Goal: Task Accomplishment & Management: Manage account settings

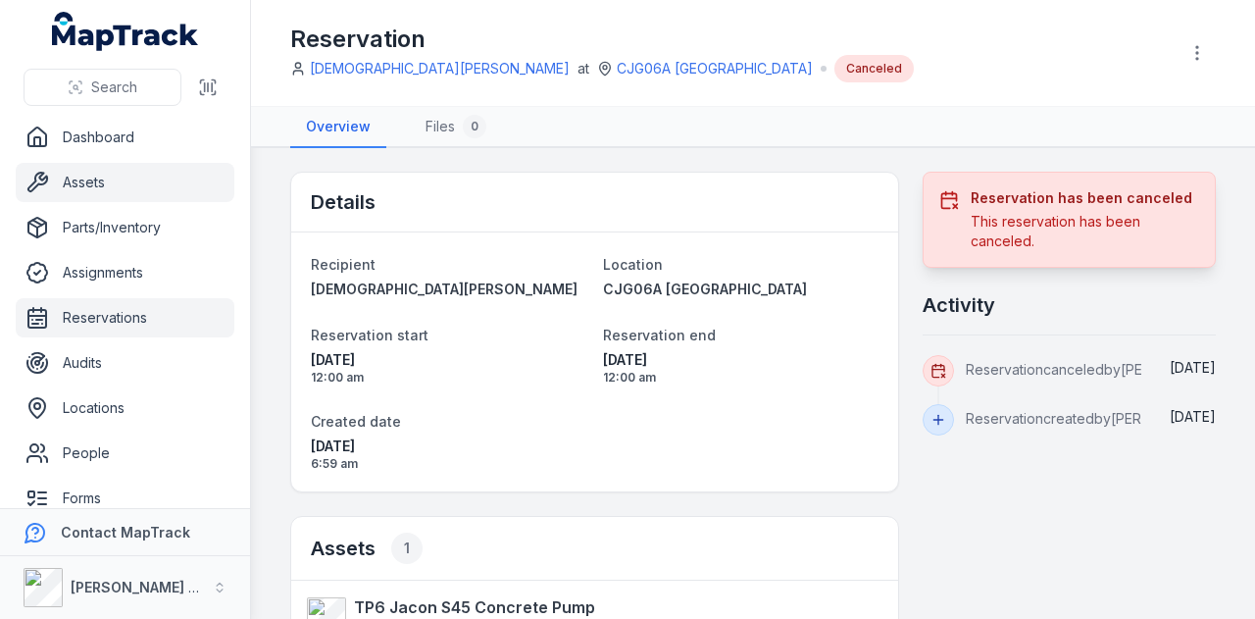
click at [147, 178] on link "Assets" at bounding box center [125, 182] width 219 height 39
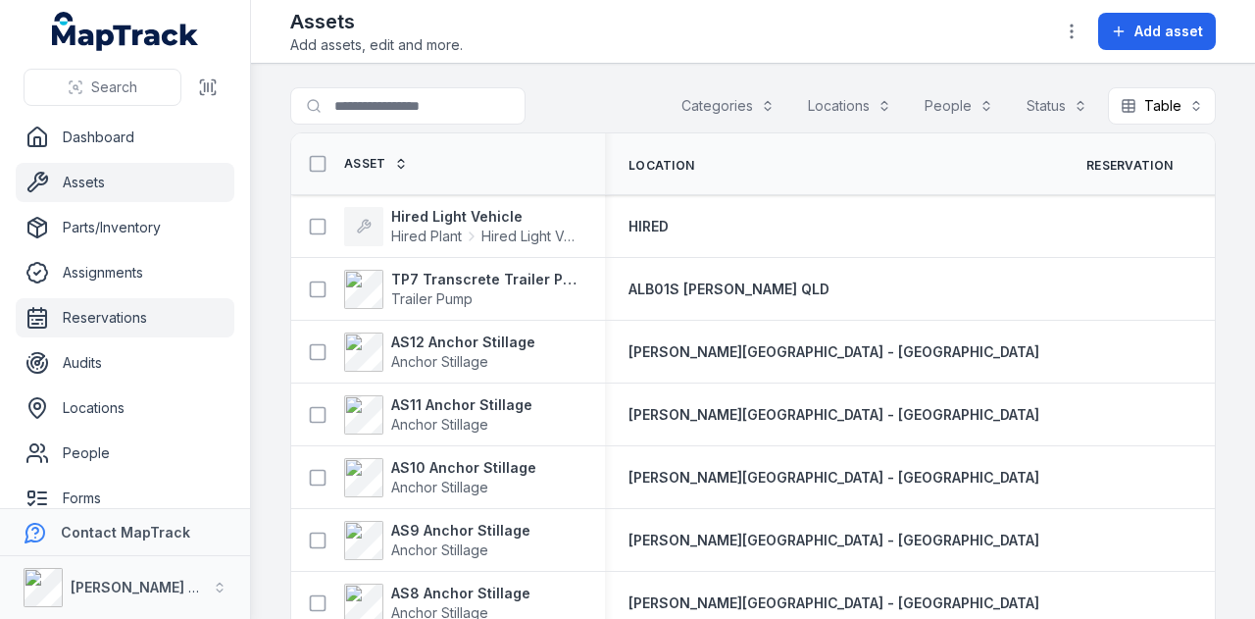
click at [149, 311] on link "Reservations" at bounding box center [125, 317] width 219 height 39
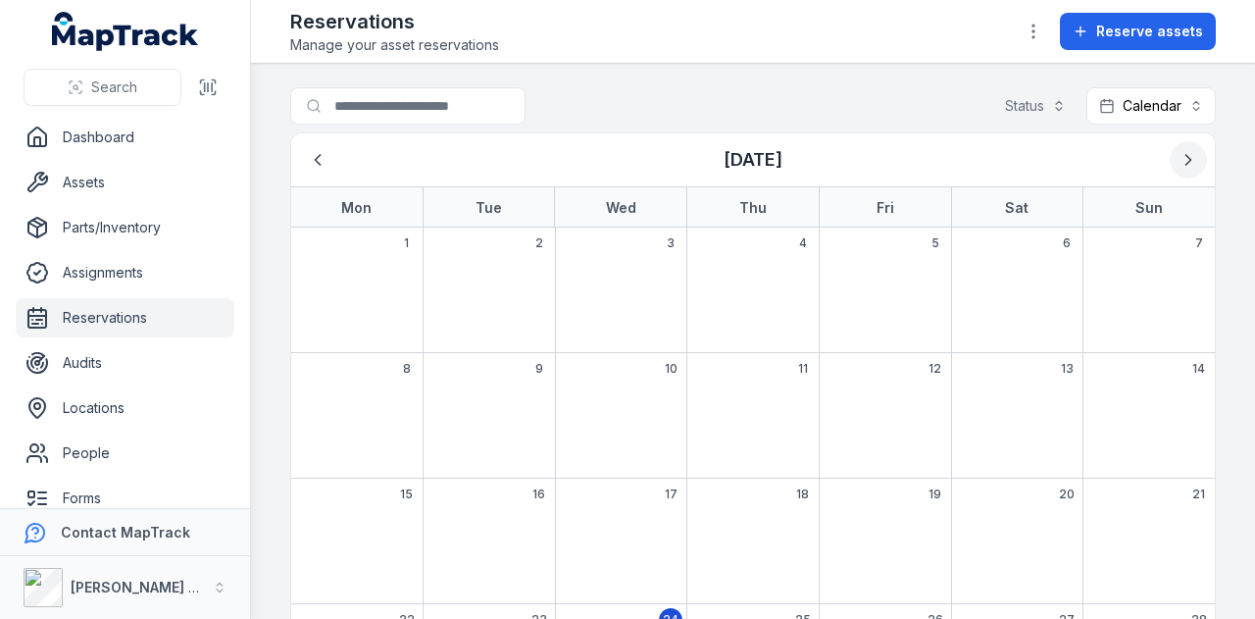
click at [1181, 151] on icon "Next" at bounding box center [1188, 160] width 20 height 20
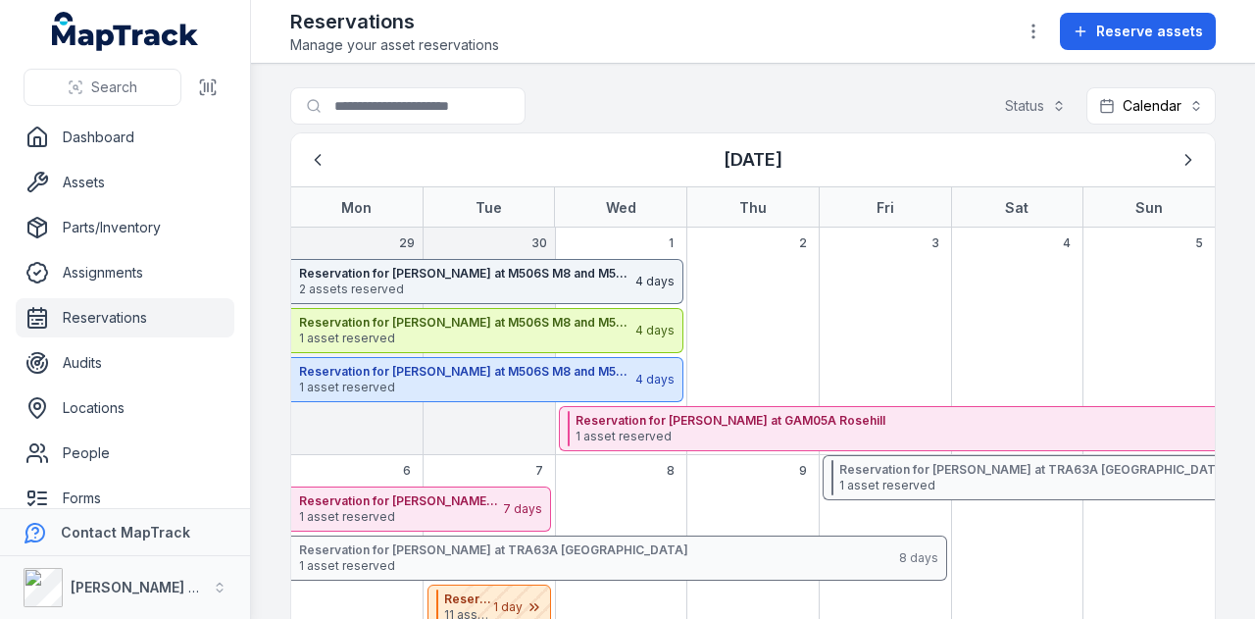
scroll to position [294, 0]
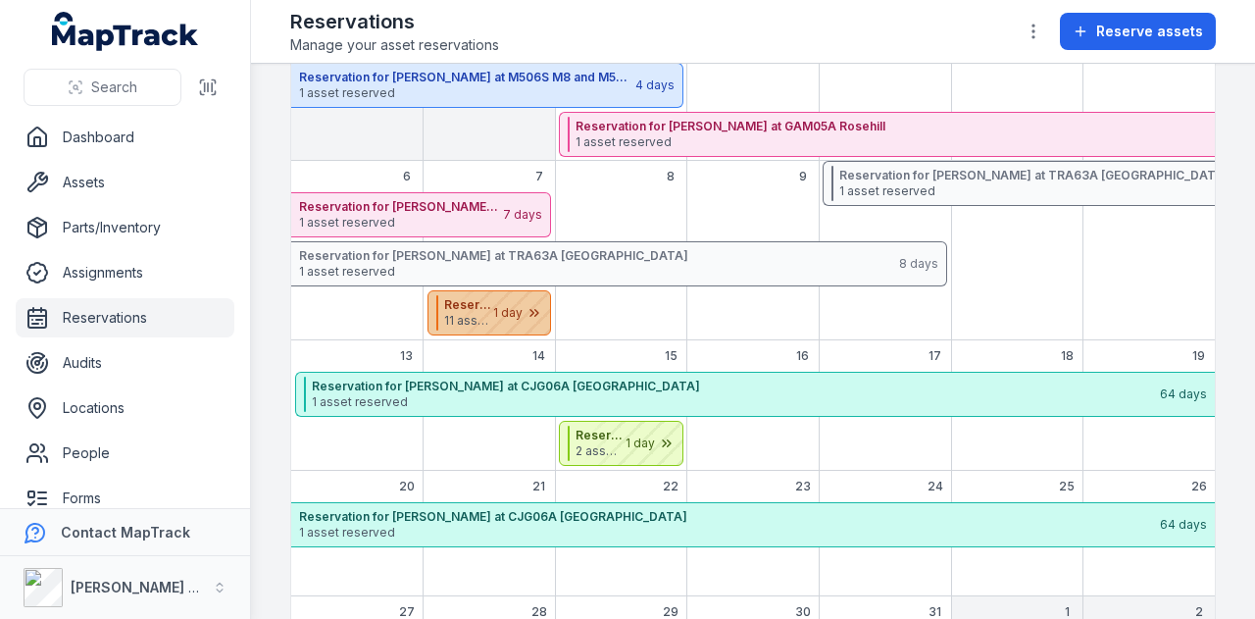
click at [484, 316] on div "October 2025" at bounding box center [501, 312] width 98 height 43
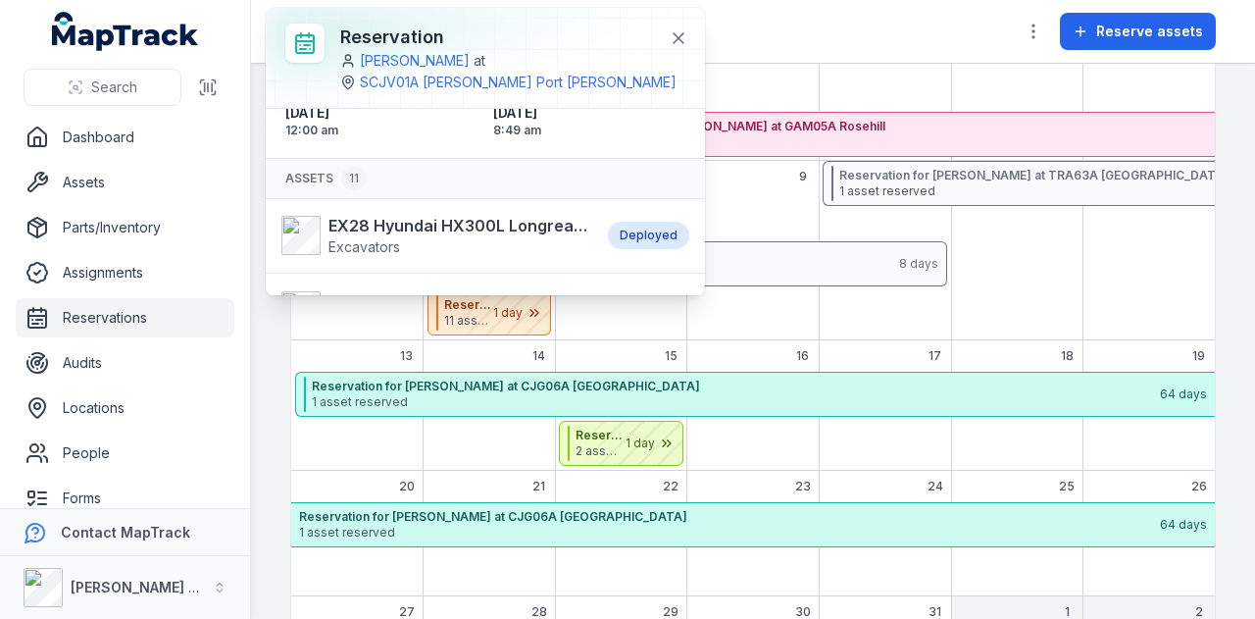
scroll to position [161, 0]
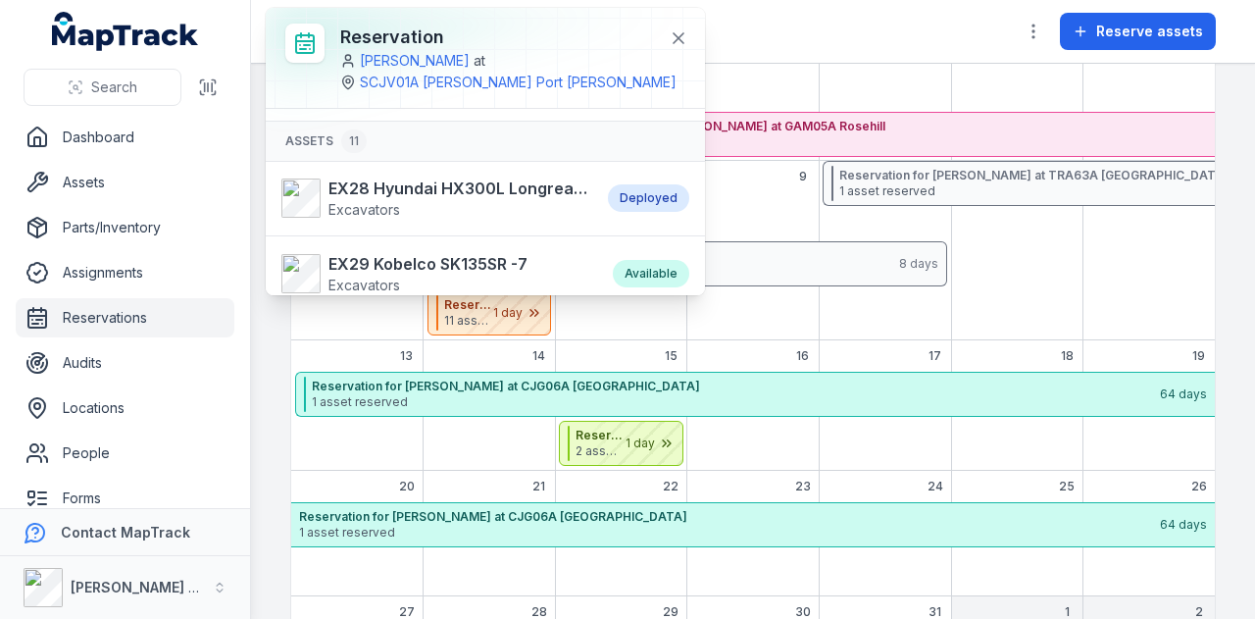
click at [847, 25] on div "Reservations Manage your asset reservations Reserve assets" at bounding box center [752, 31] width 925 height 47
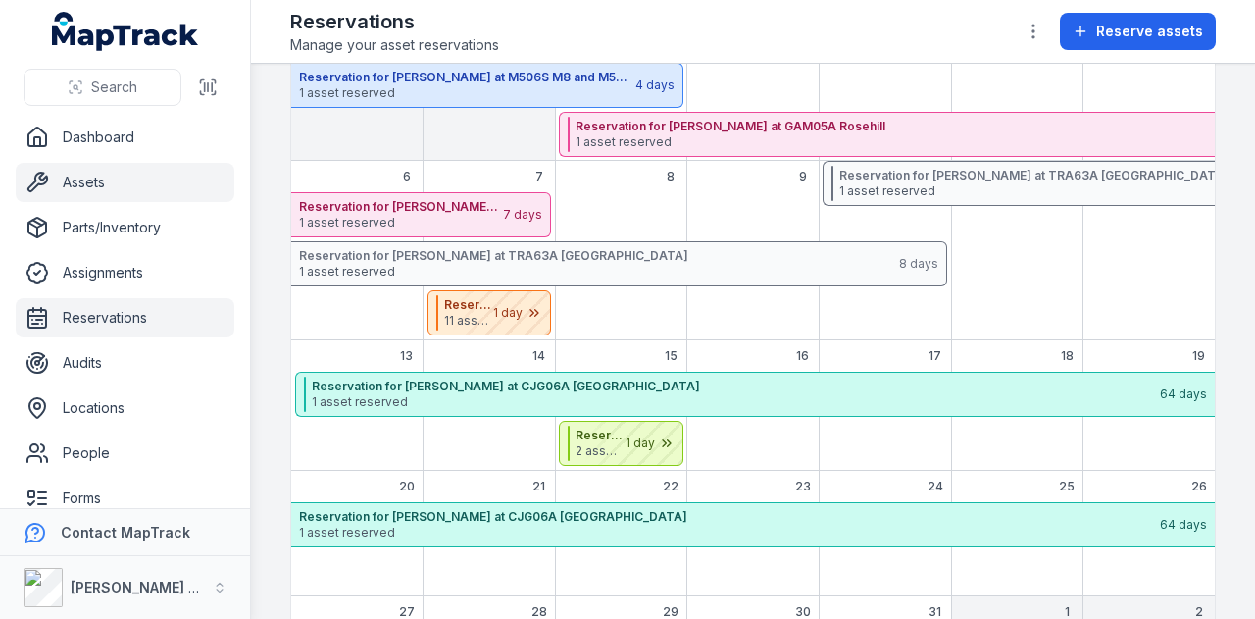
click at [135, 172] on link "Assets" at bounding box center [125, 182] width 219 height 39
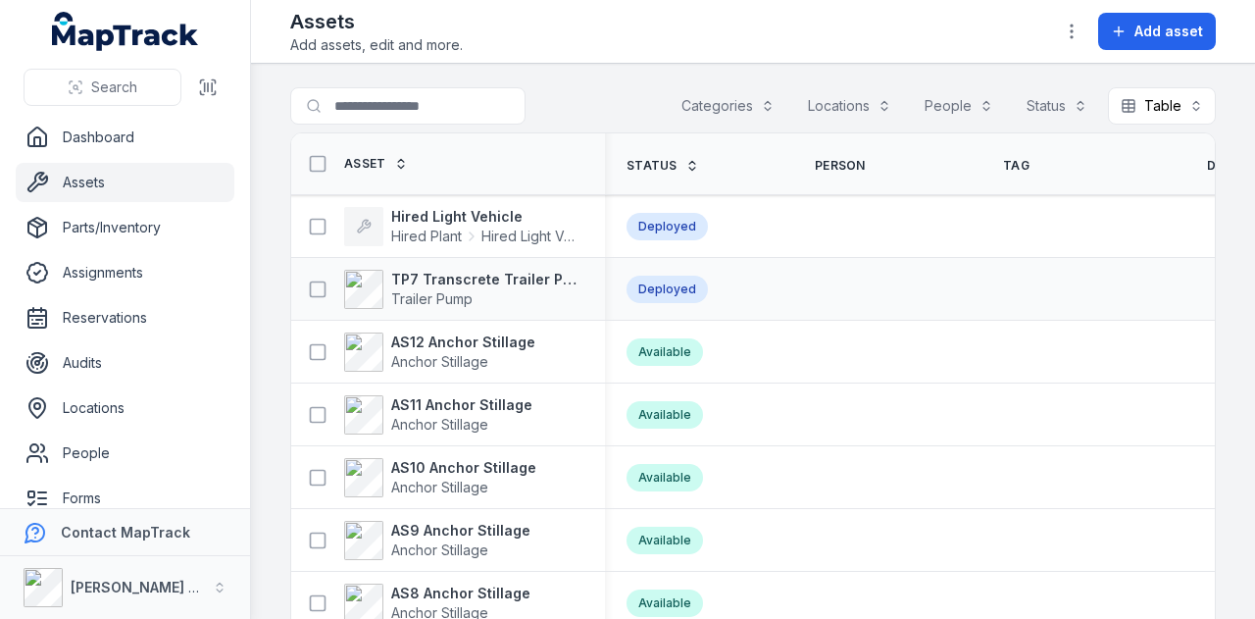
scroll to position [0, 711]
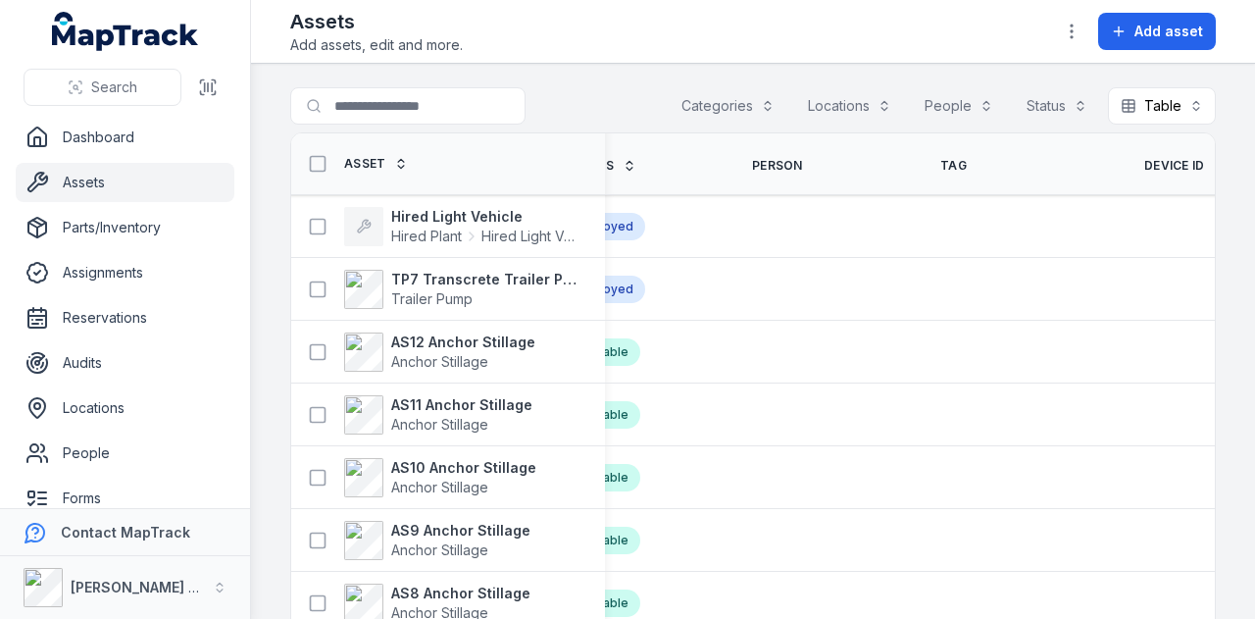
click at [1144, 162] on span "Device ID" at bounding box center [1174, 166] width 61 height 16
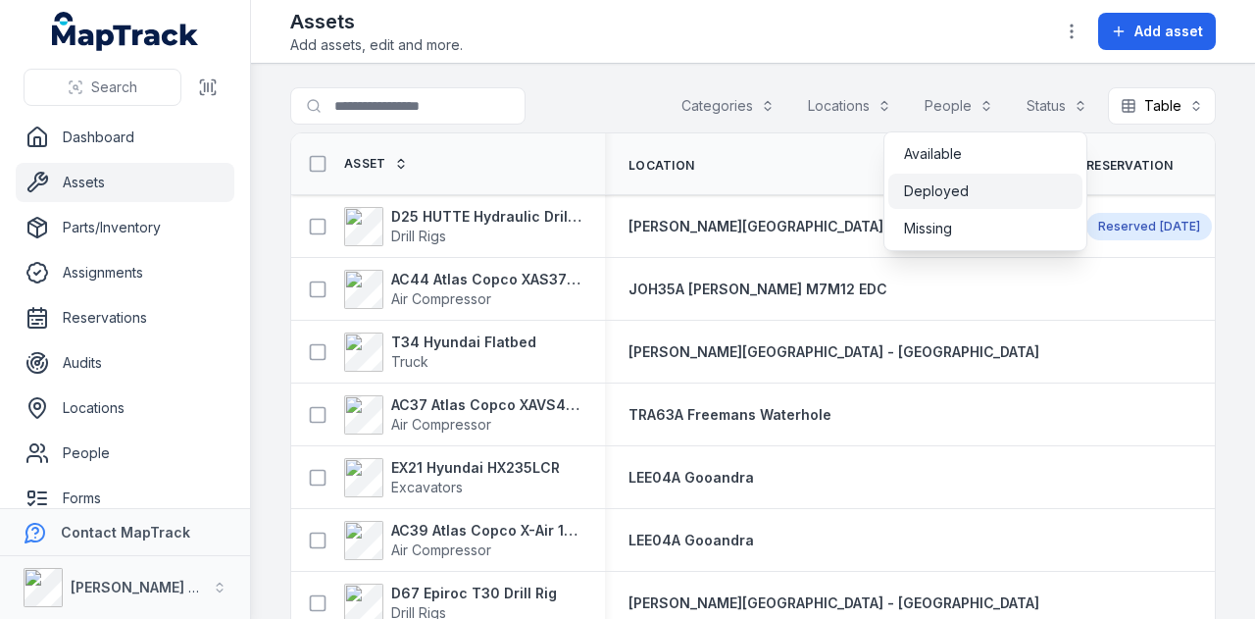
click at [1012, 193] on div "Deployed" at bounding box center [985, 191] width 163 height 20
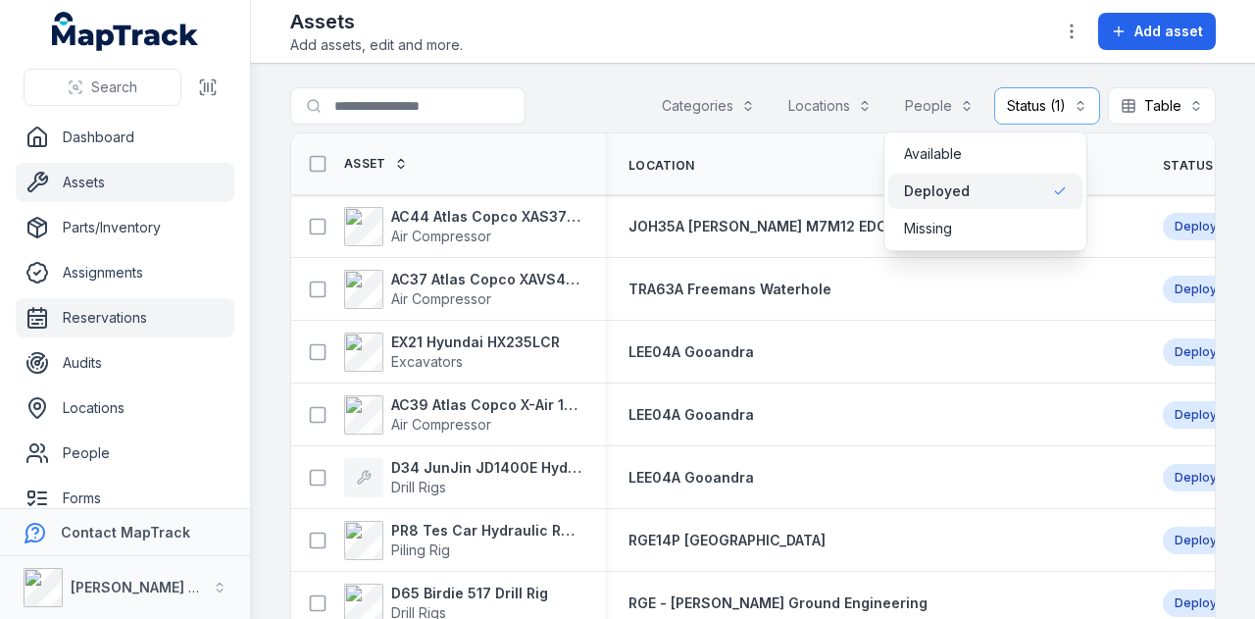
click at [109, 328] on div "Search Dashboard Assets Parts/Inventory Assignments Reservations Audits Locatio…" at bounding box center [627, 309] width 1255 height 619
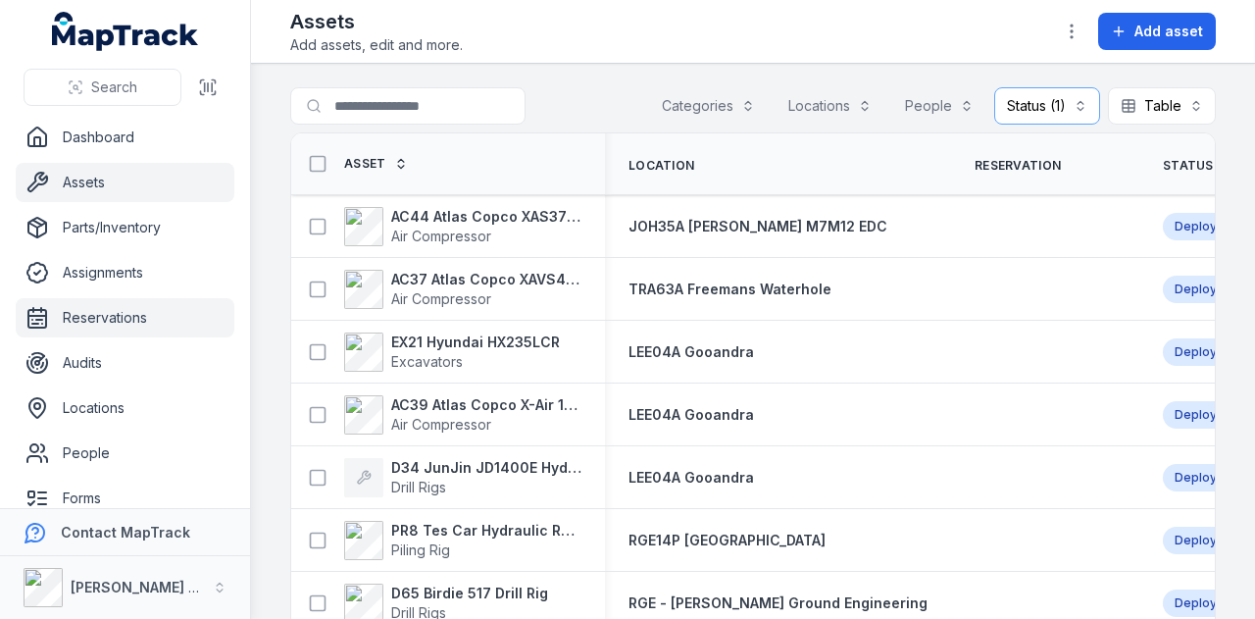
click at [111, 317] on link "Reservations" at bounding box center [125, 317] width 219 height 39
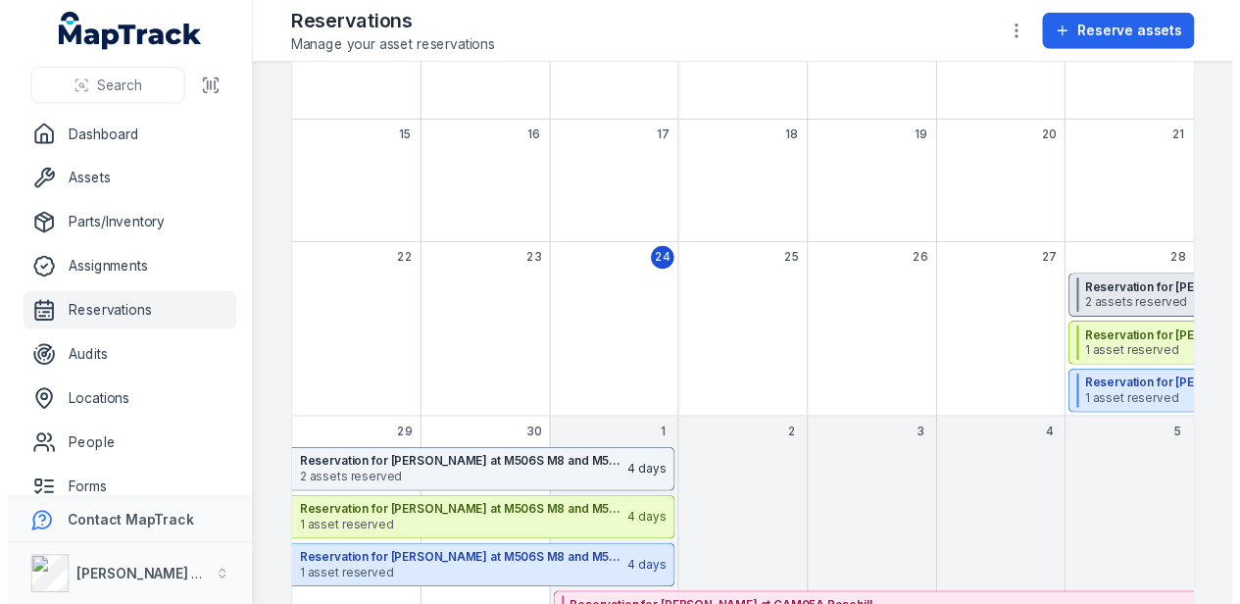
scroll to position [412, 0]
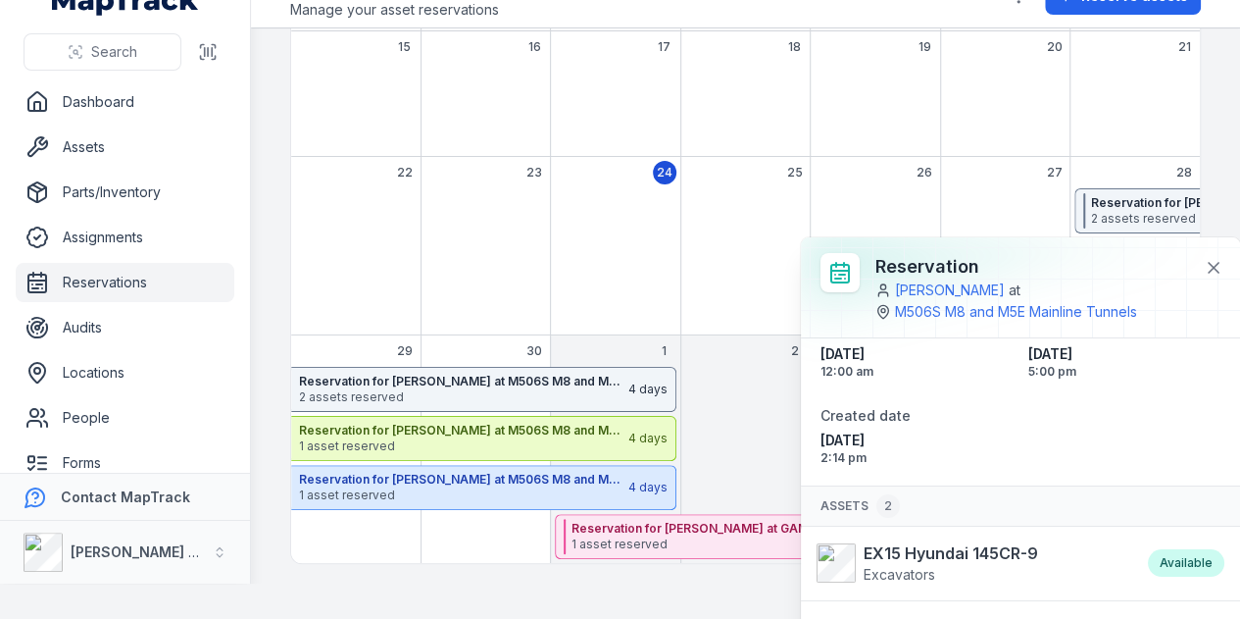
scroll to position [160, 0]
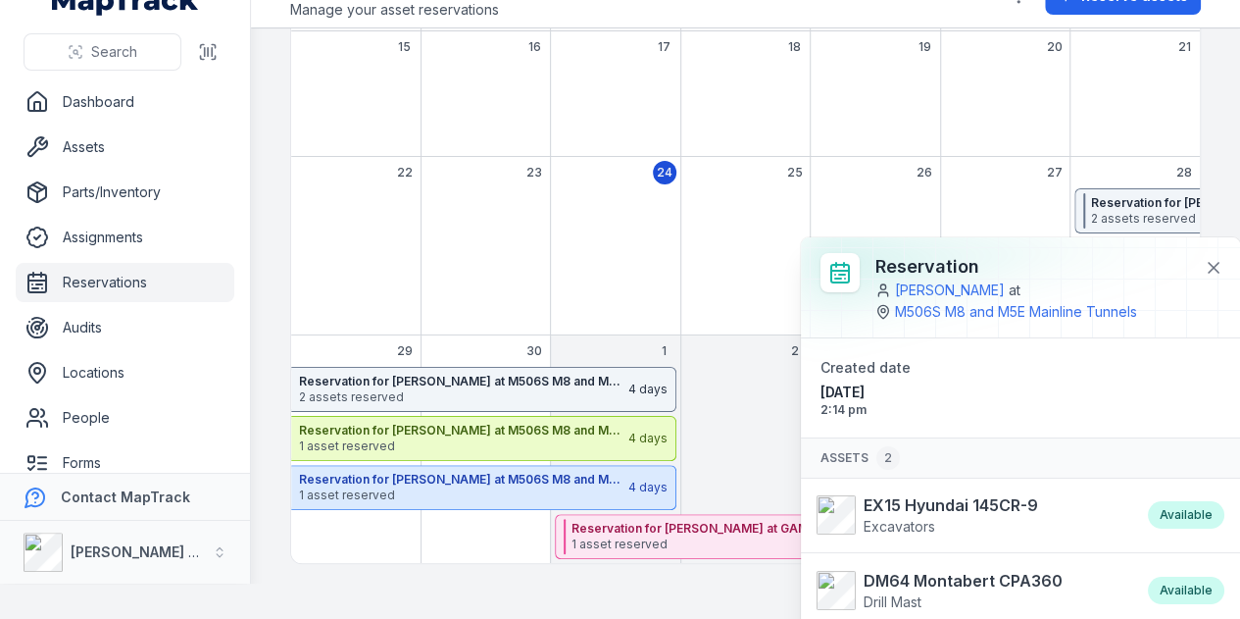
click at [1104, 157] on div "28" at bounding box center [1134, 246] width 130 height 178
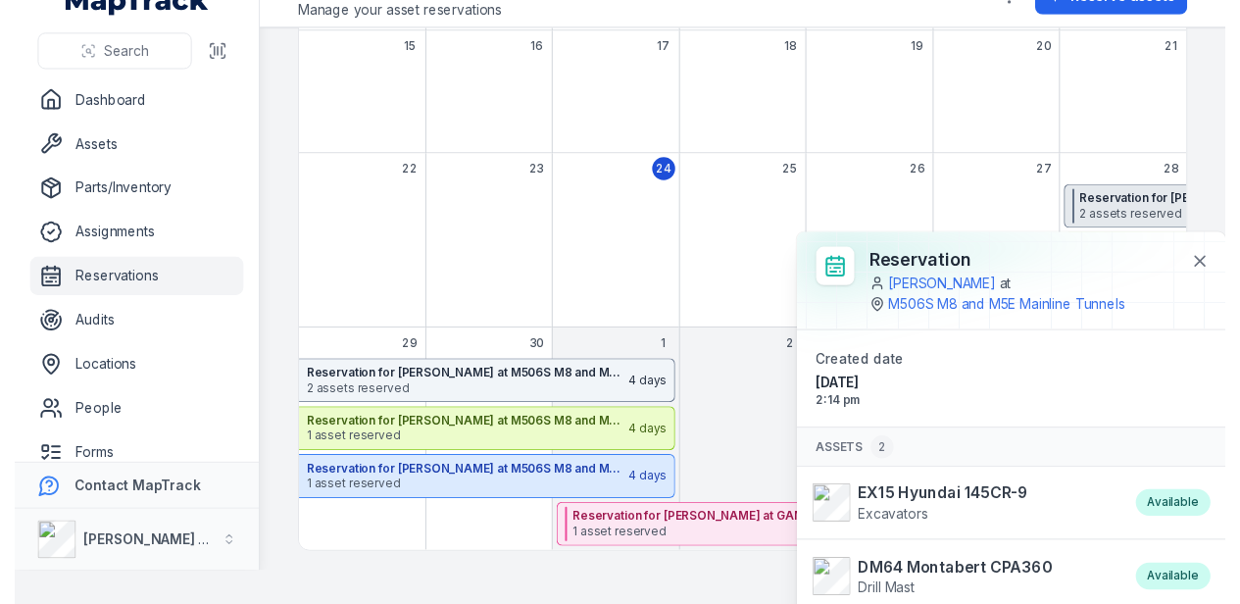
scroll to position [0, 0]
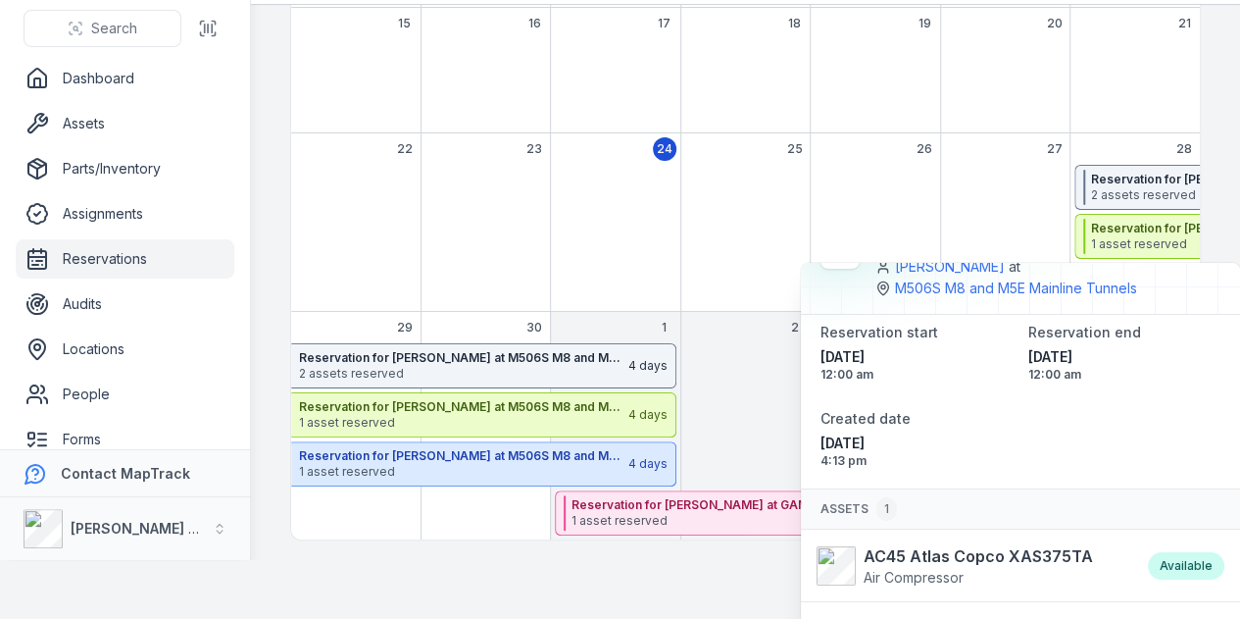
scroll to position [96, 0]
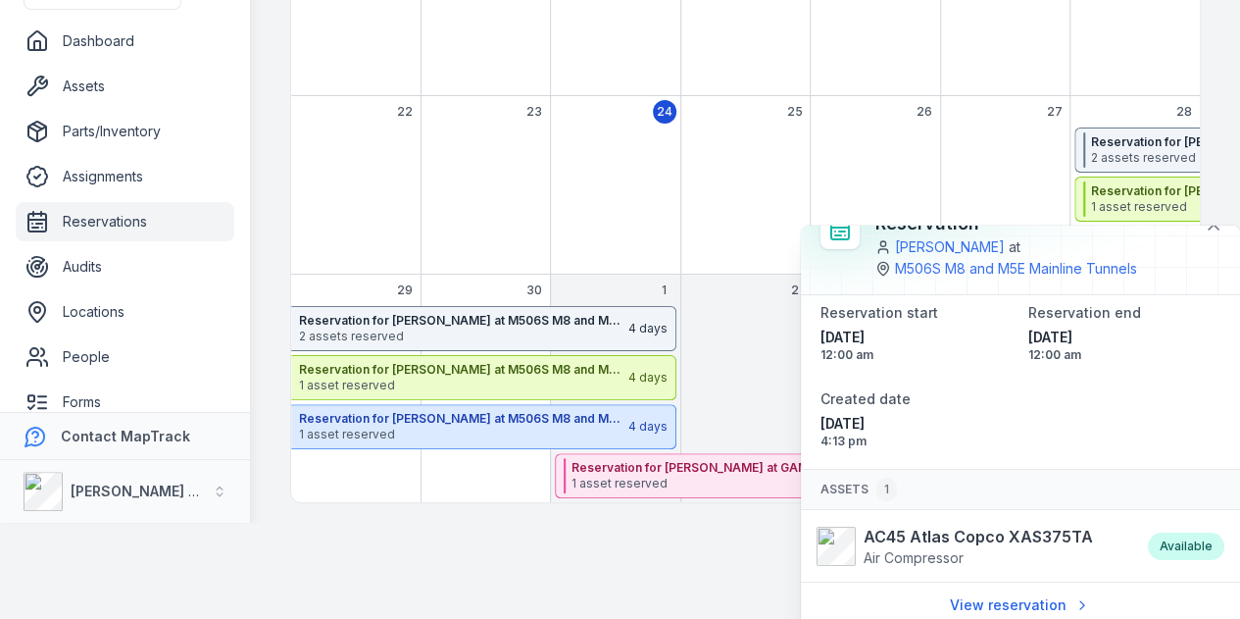
click at [991, 127] on div "September 2025" at bounding box center [1004, 200] width 129 height 147
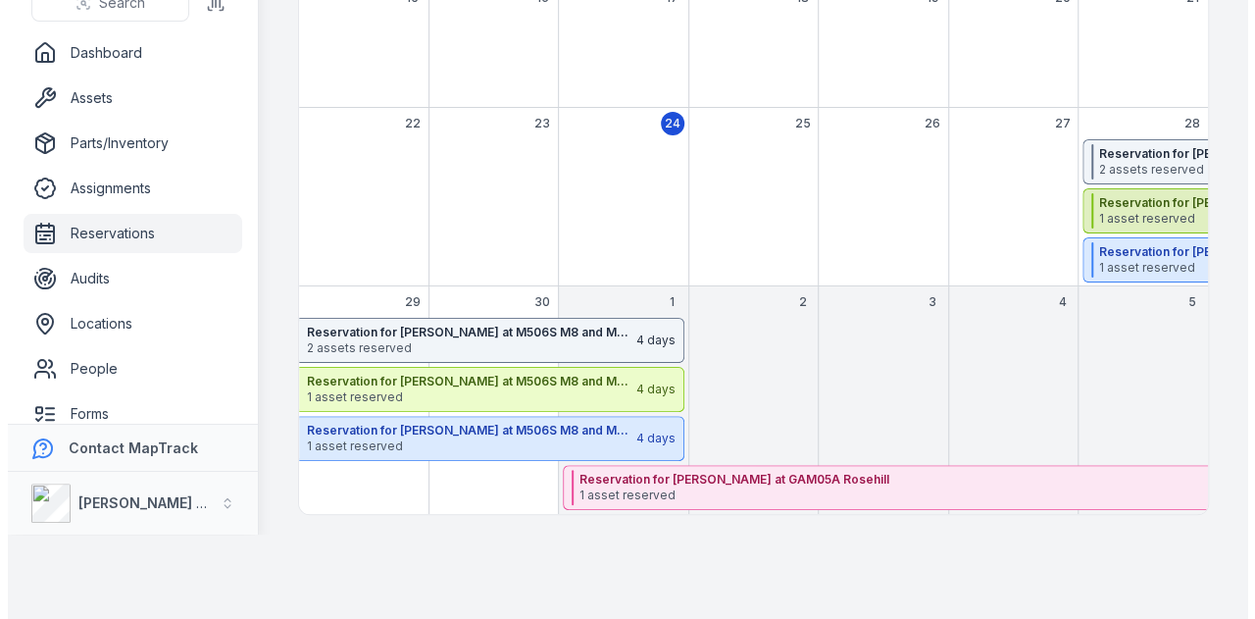
scroll to position [0, 0]
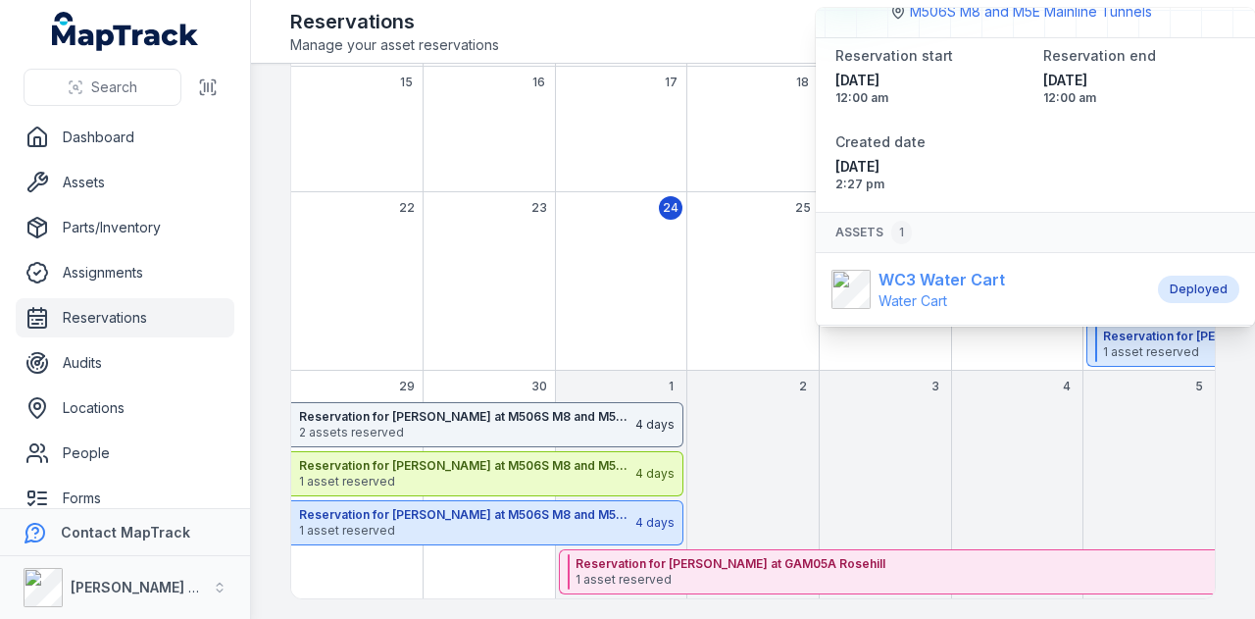
scroll to position [115, 0]
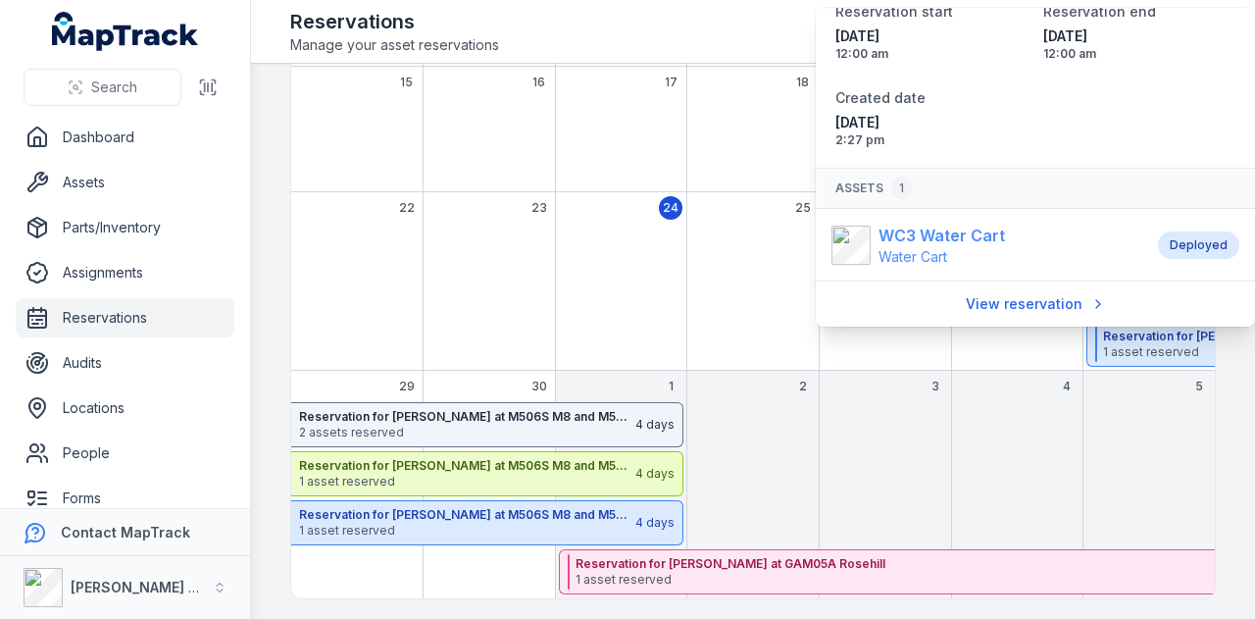
click at [957, 235] on strong "WC3 Water Cart" at bounding box center [941, 236] width 126 height 24
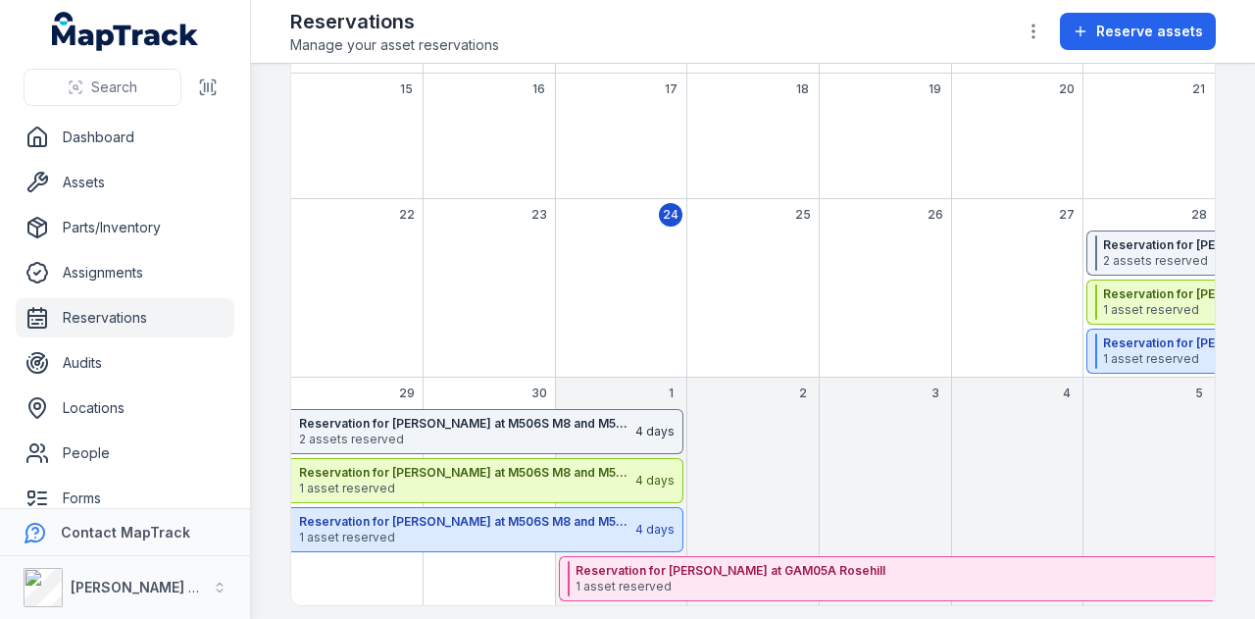
scroll to position [412, 0]
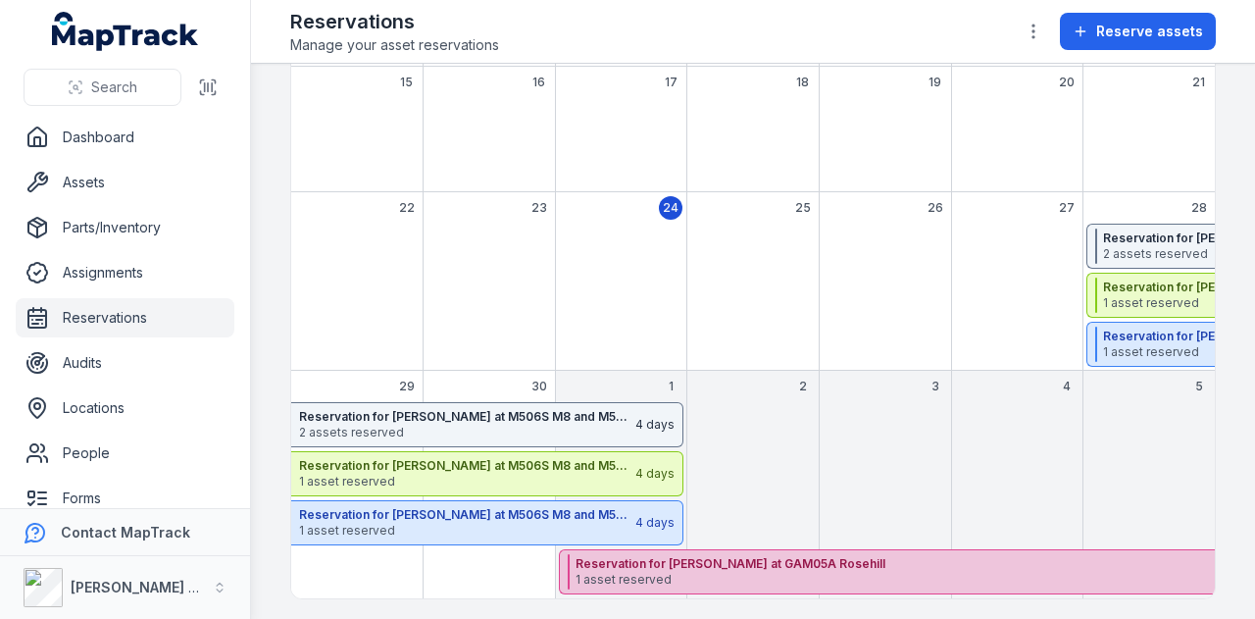
click at [818, 574] on span "1 asset reserved" at bounding box center [1002, 579] width 854 height 16
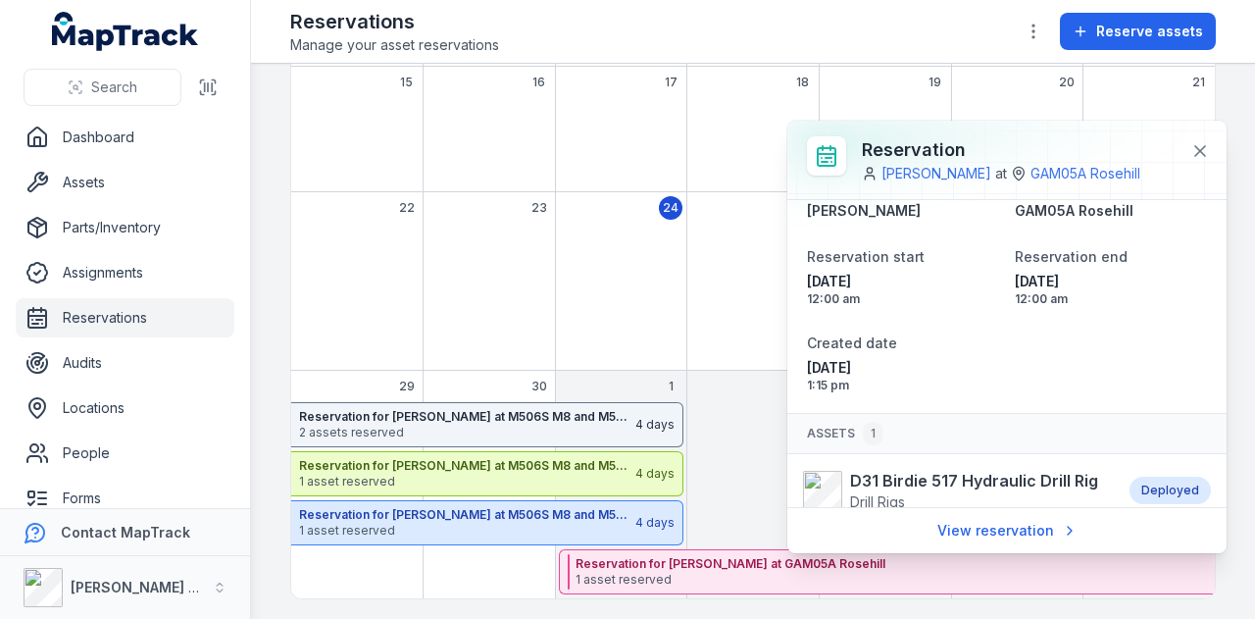
scroll to position [64, 0]
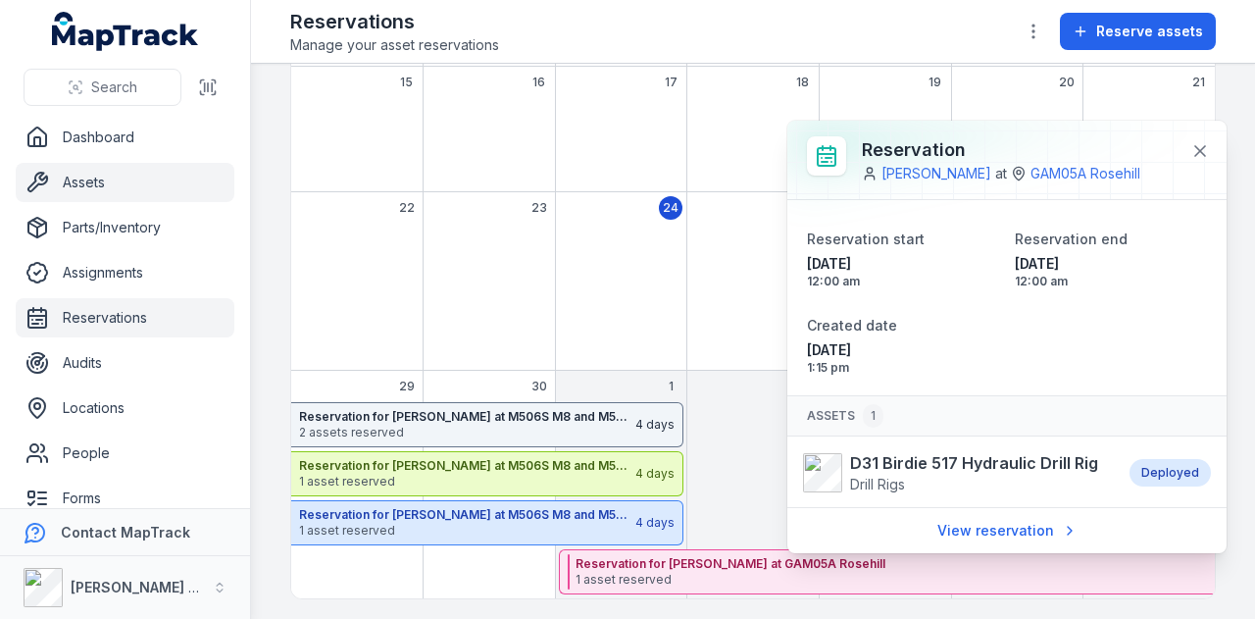
click at [146, 171] on link "Assets" at bounding box center [125, 182] width 219 height 39
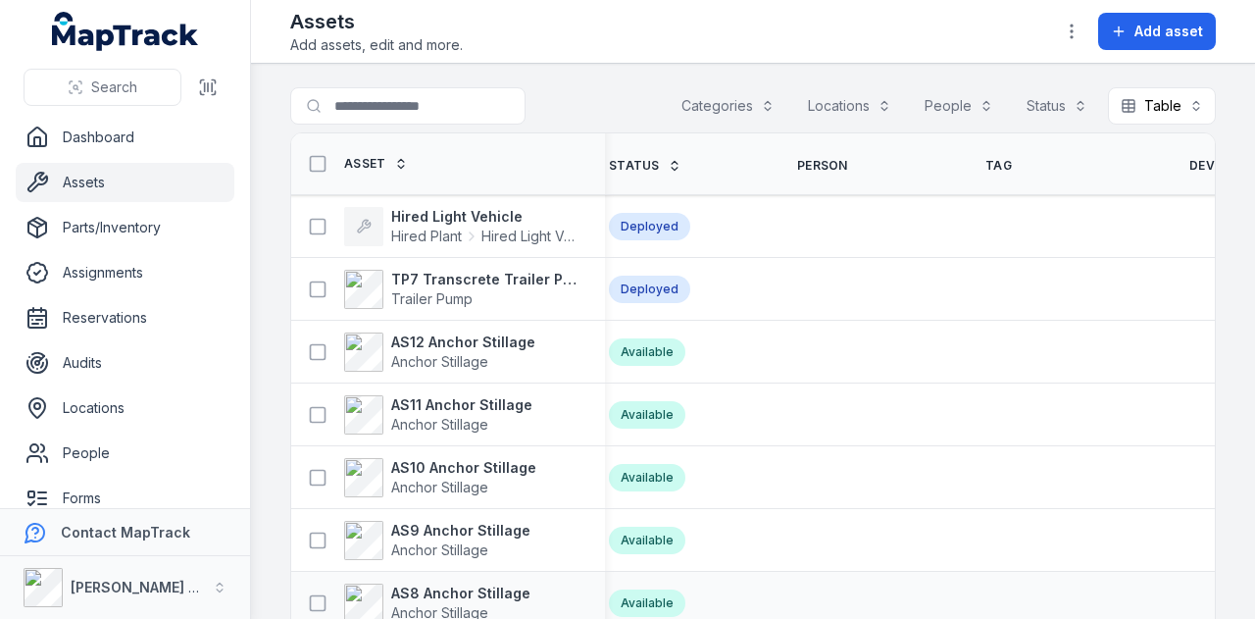
scroll to position [0, 711]
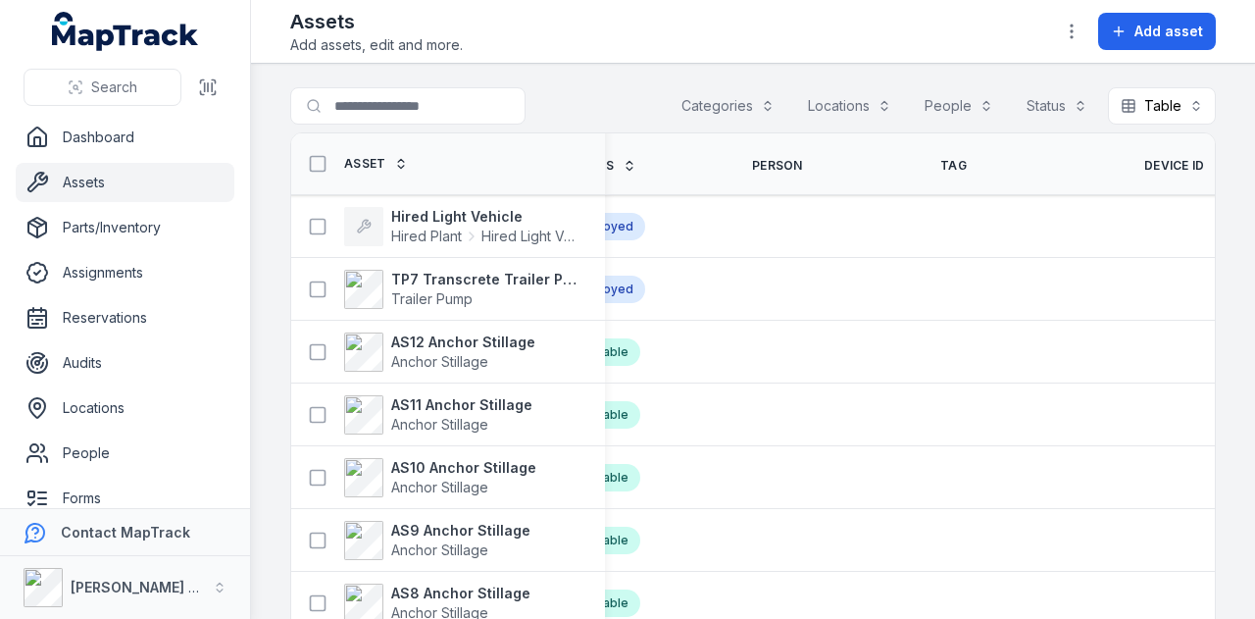
click at [1144, 166] on span "Device ID" at bounding box center [1174, 166] width 61 height 16
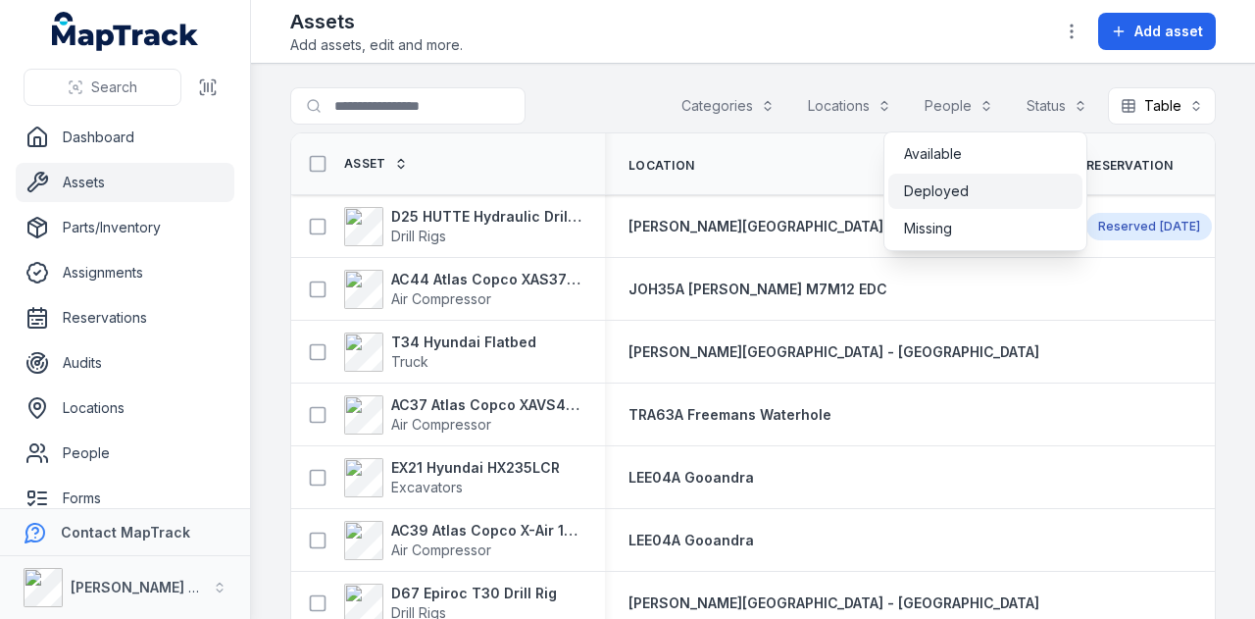
click at [1005, 205] on div "Deployed" at bounding box center [985, 191] width 194 height 35
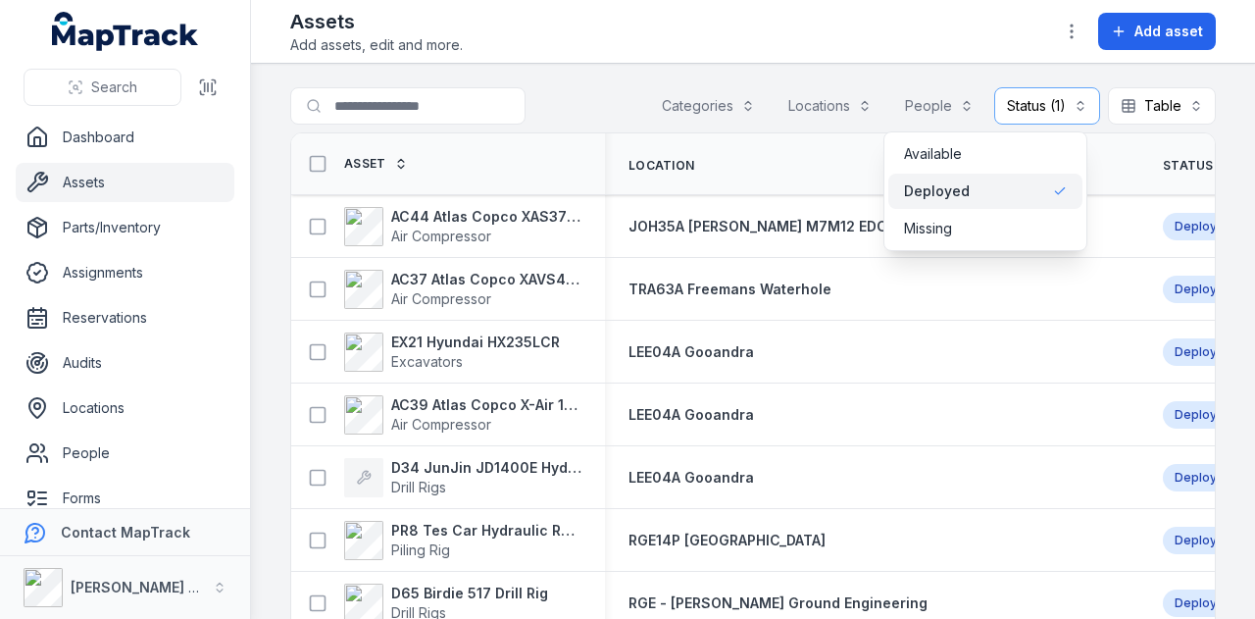
click at [885, 70] on main "Search for assets Categories Locations People Status (1) ******** Table ***** A…" at bounding box center [753, 341] width 1004 height 555
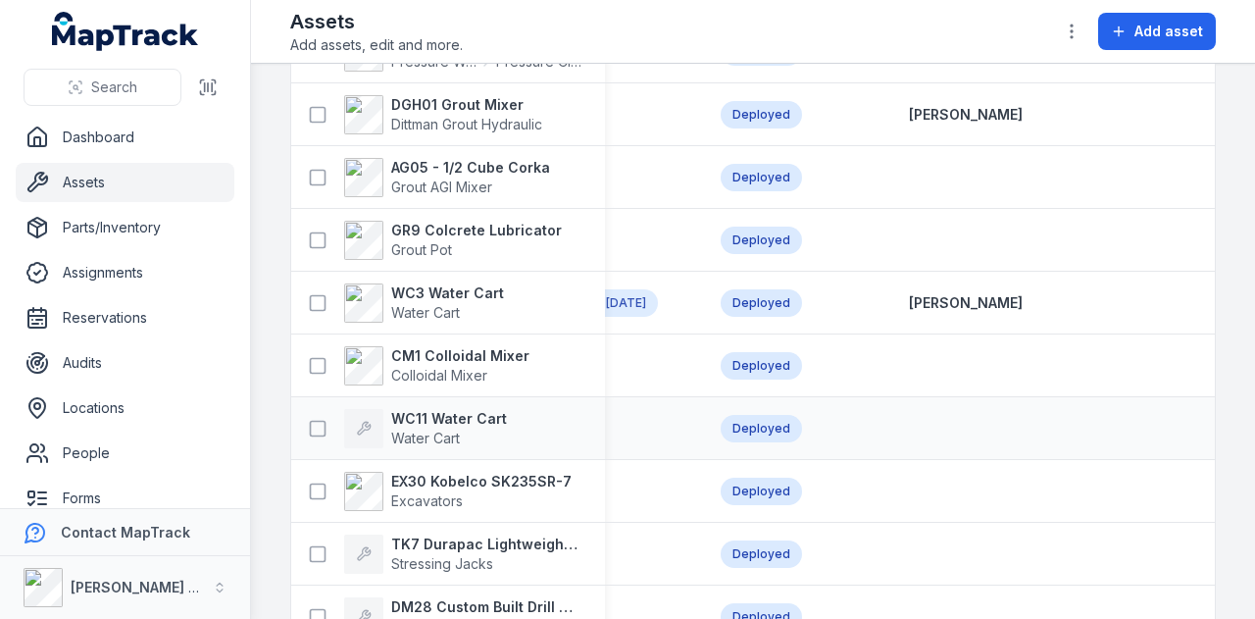
scroll to position [0, 711]
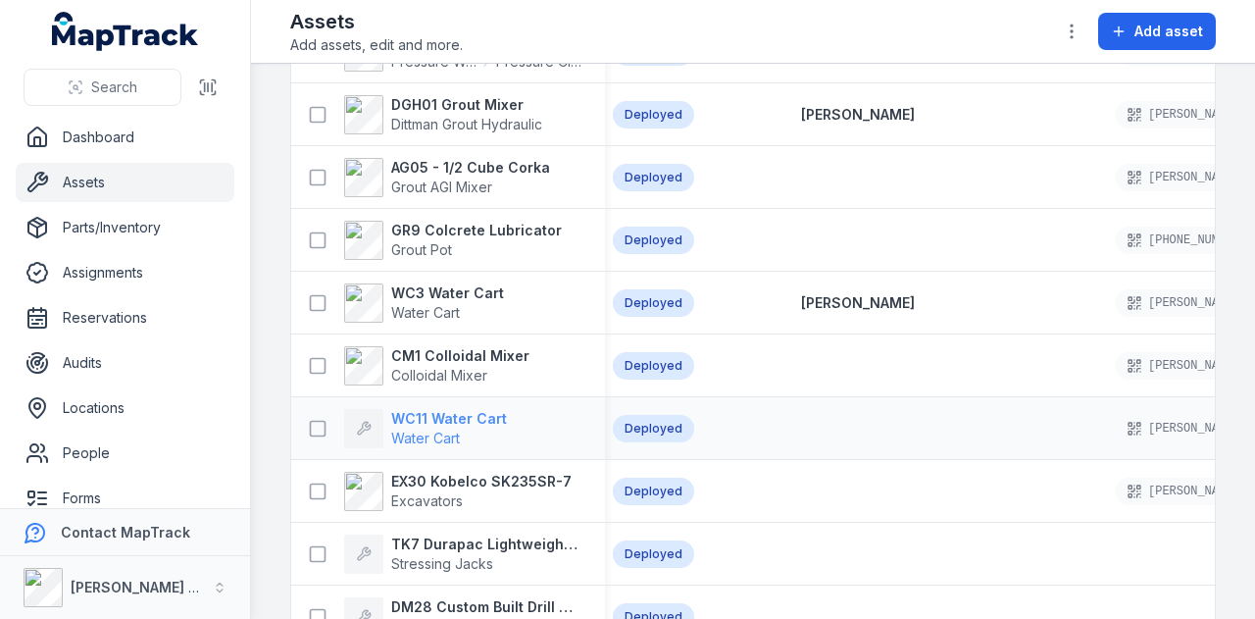
click at [462, 411] on strong "WC11 Water Cart" at bounding box center [449, 419] width 116 height 20
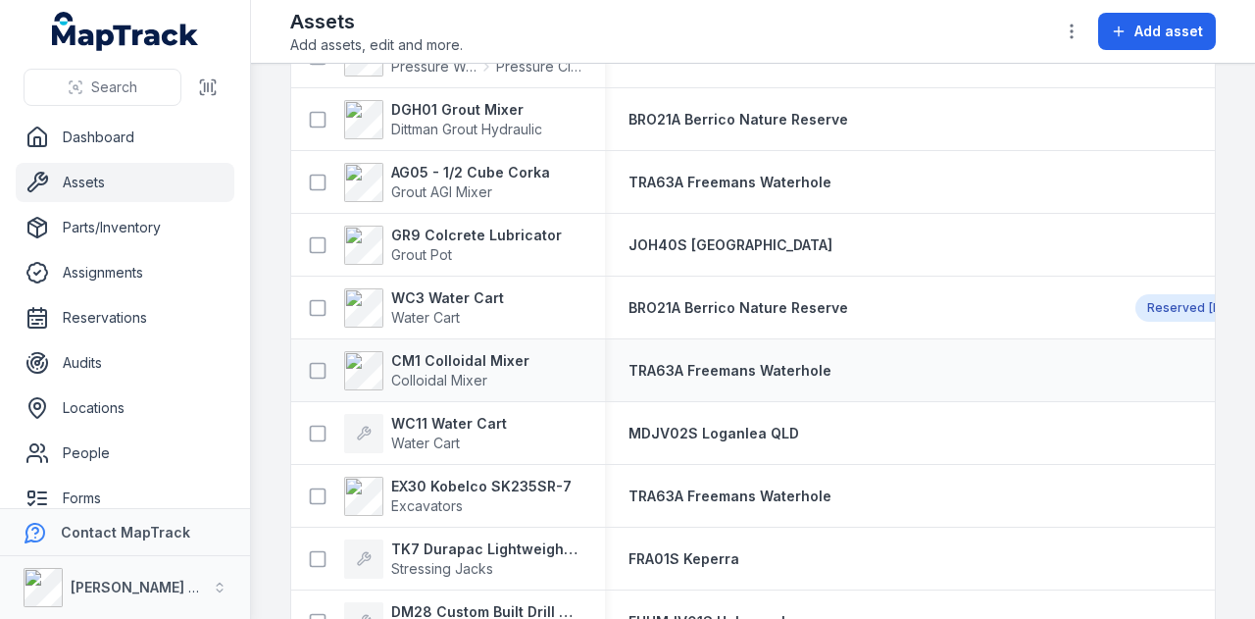
scroll to position [3627, 0]
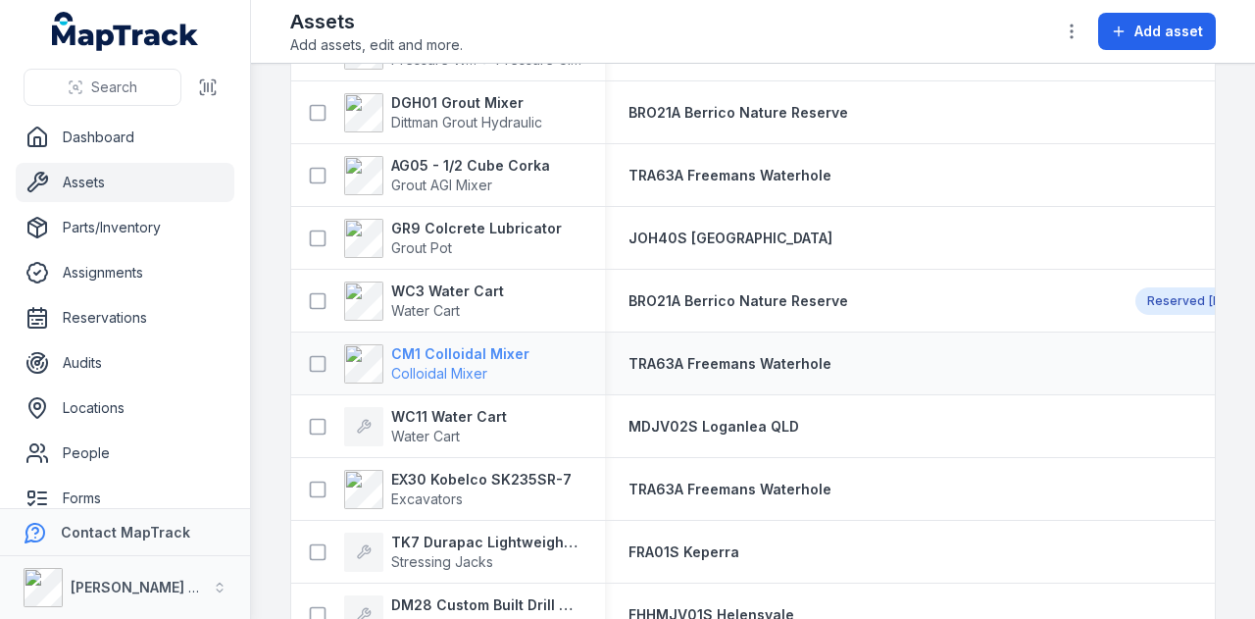
click at [456, 348] on strong "CM1 Colloidal Mixer" at bounding box center [460, 354] width 138 height 20
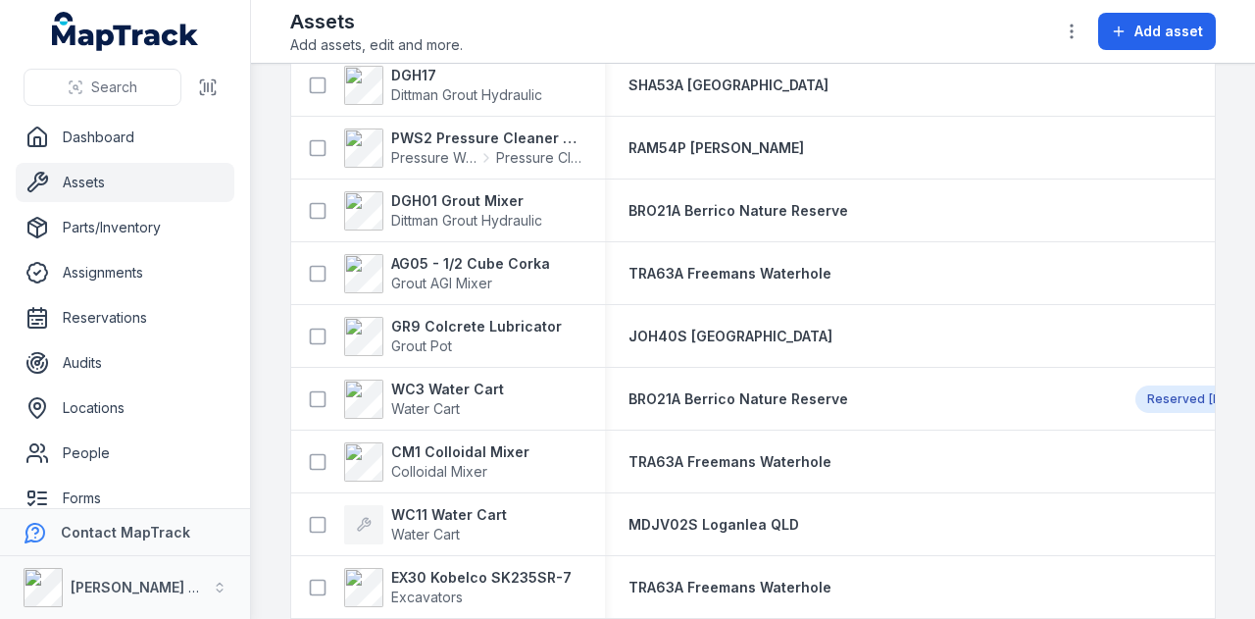
scroll to position [3627, 0]
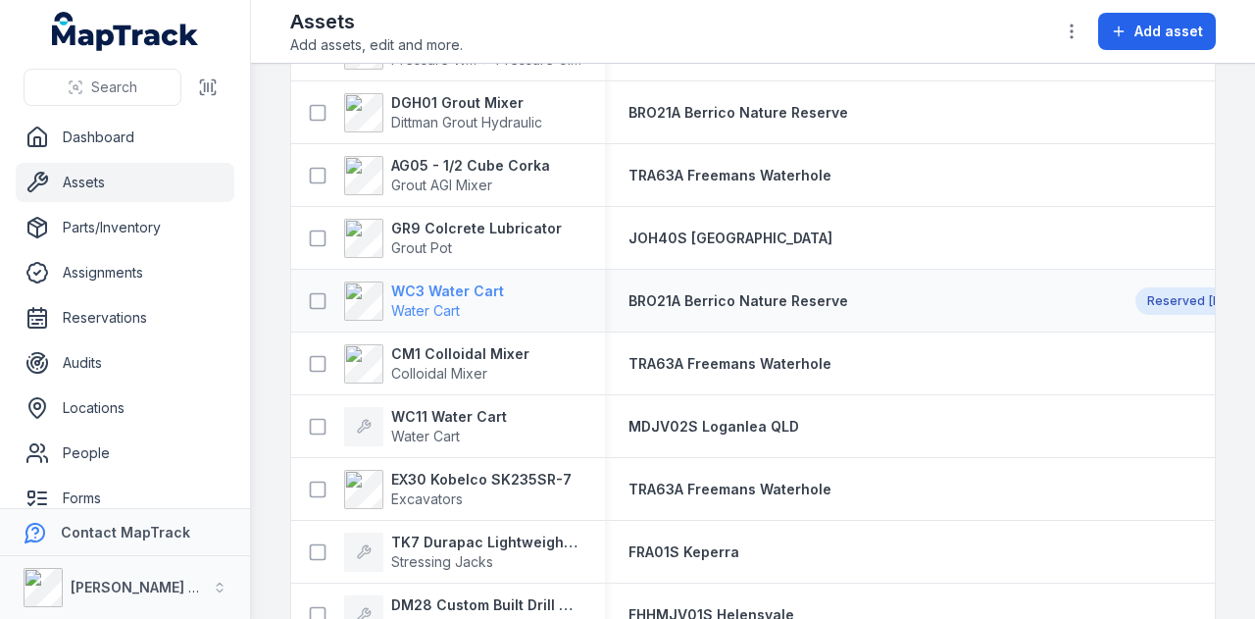
click at [465, 285] on strong "WC3 Water Cart" at bounding box center [447, 291] width 113 height 20
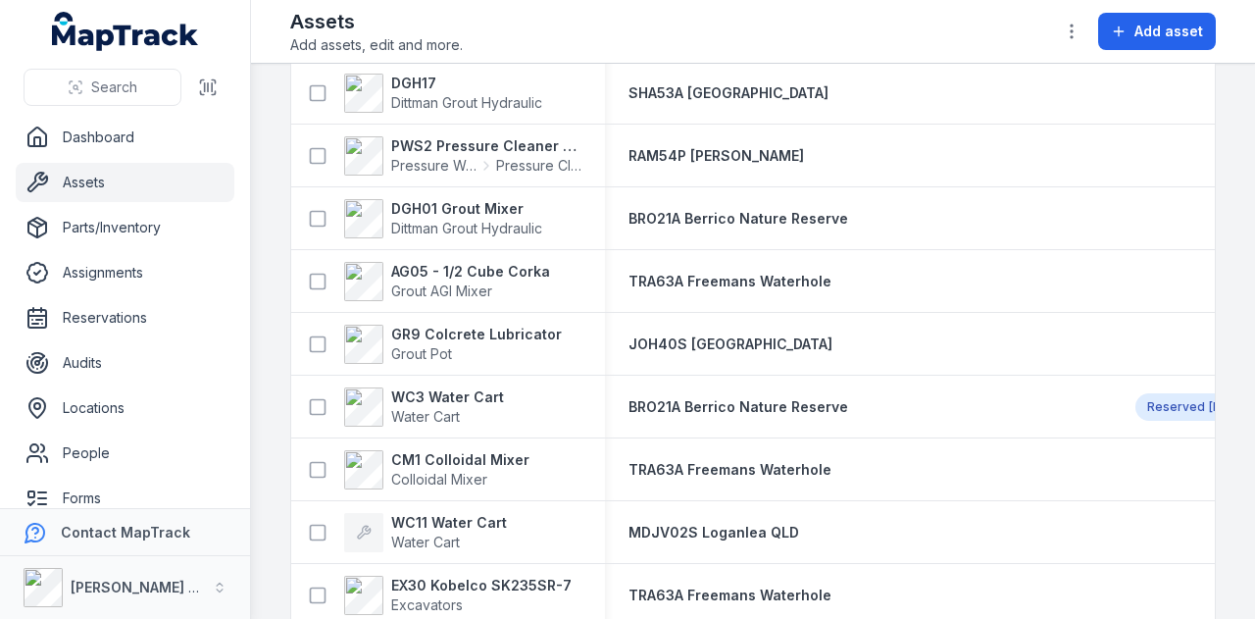
scroll to position [3529, 0]
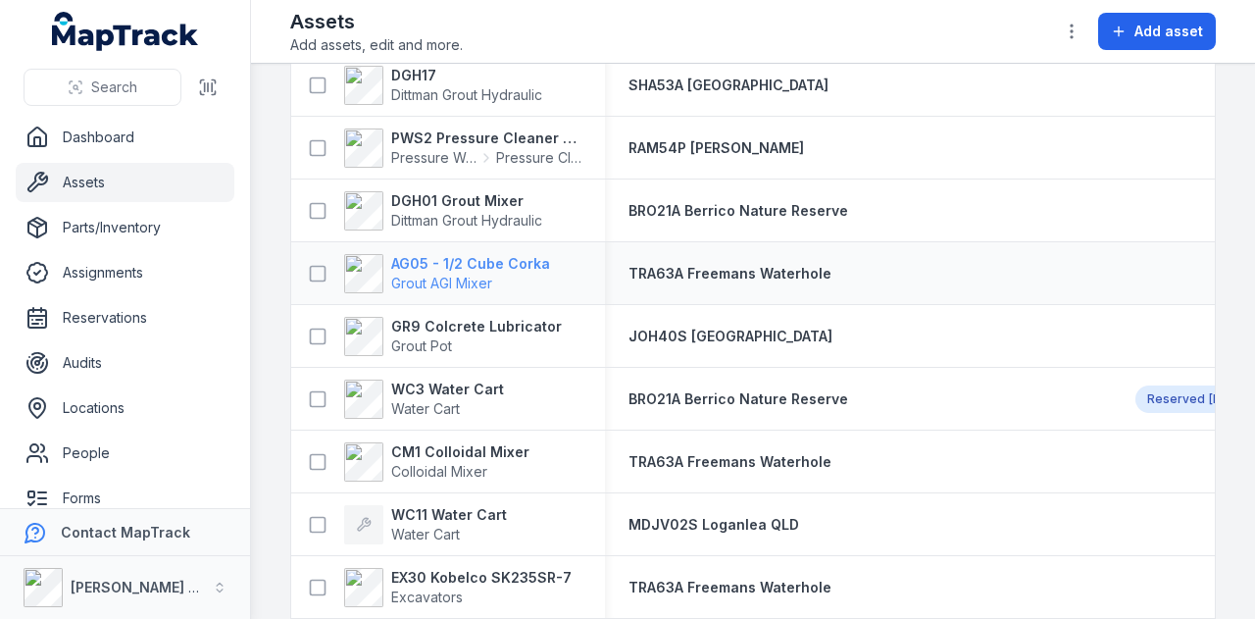
click at [480, 254] on strong "AG05 - 1/2 Cube Corka" at bounding box center [470, 264] width 159 height 20
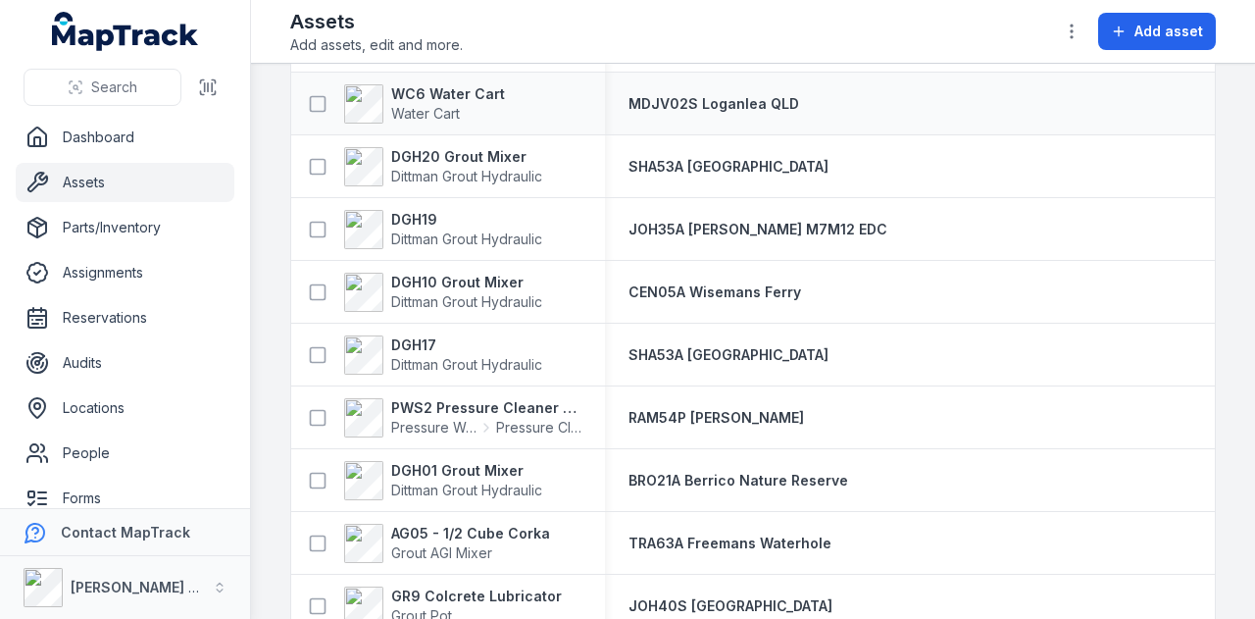
scroll to position [3333, 0]
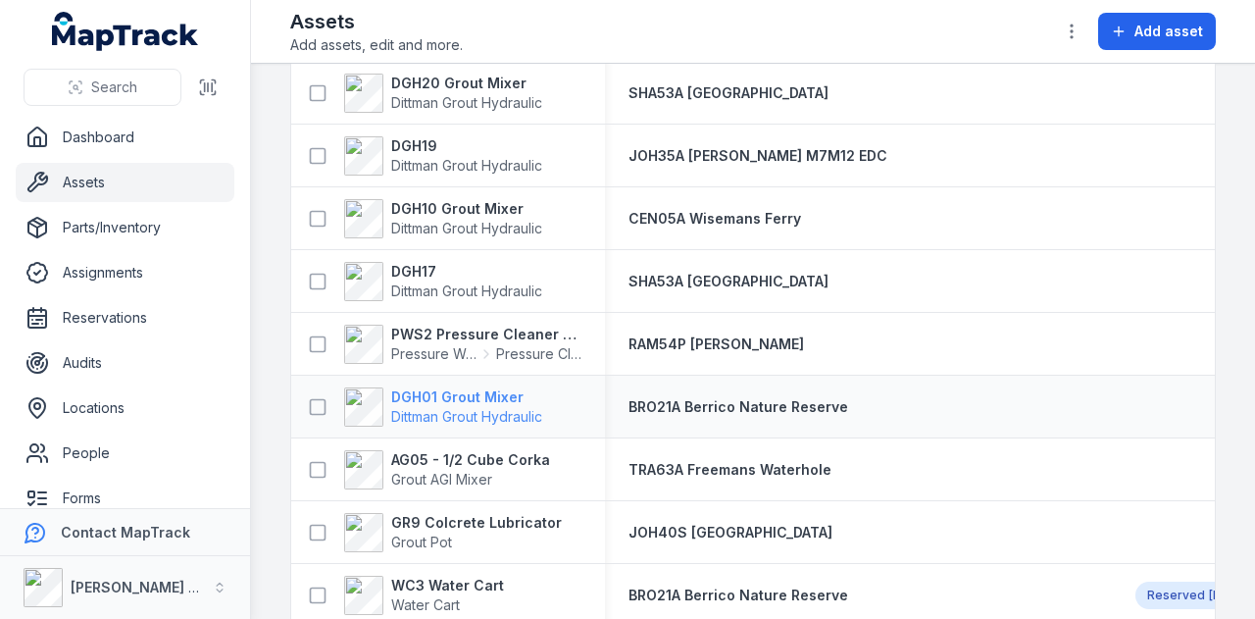
click at [465, 390] on strong "DGH01 Grout Mixer" at bounding box center [466, 397] width 151 height 20
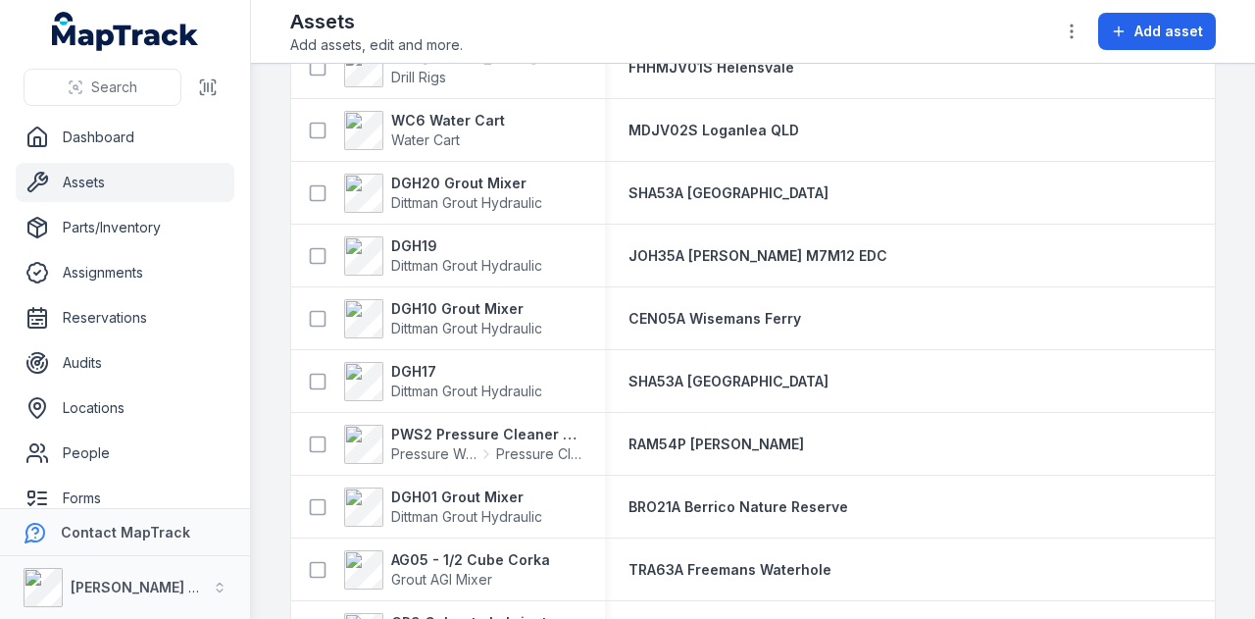
scroll to position [3235, 0]
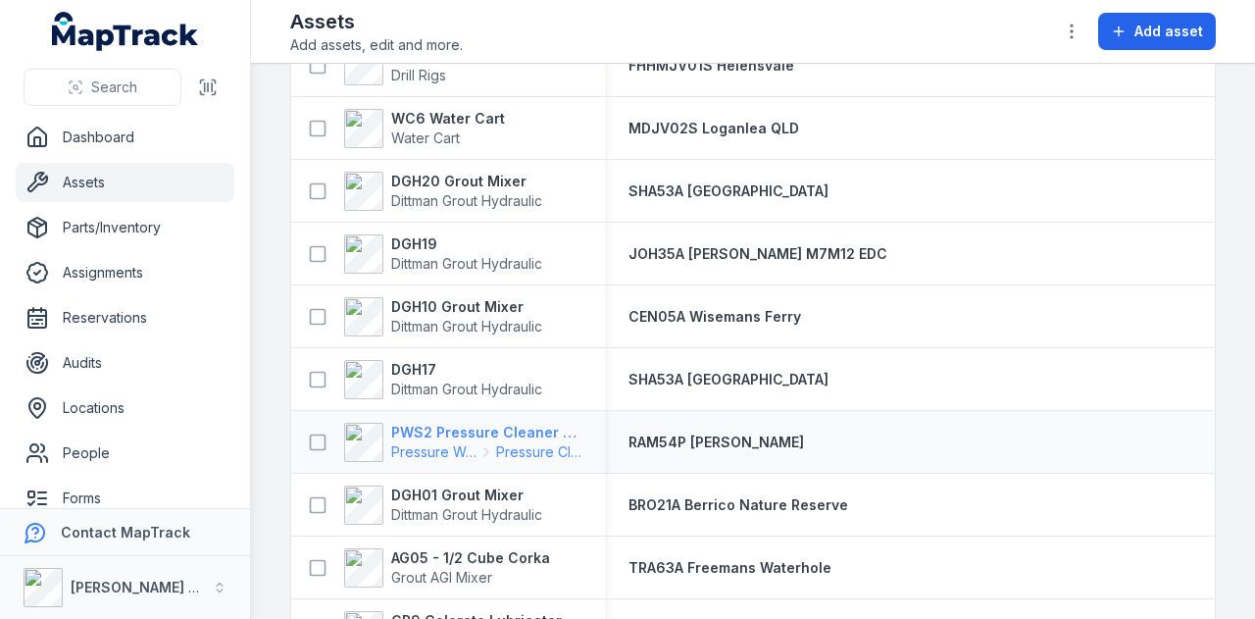
click at [461, 427] on strong "PWS2 Pressure Cleaner Skid Mounted" at bounding box center [486, 432] width 190 height 20
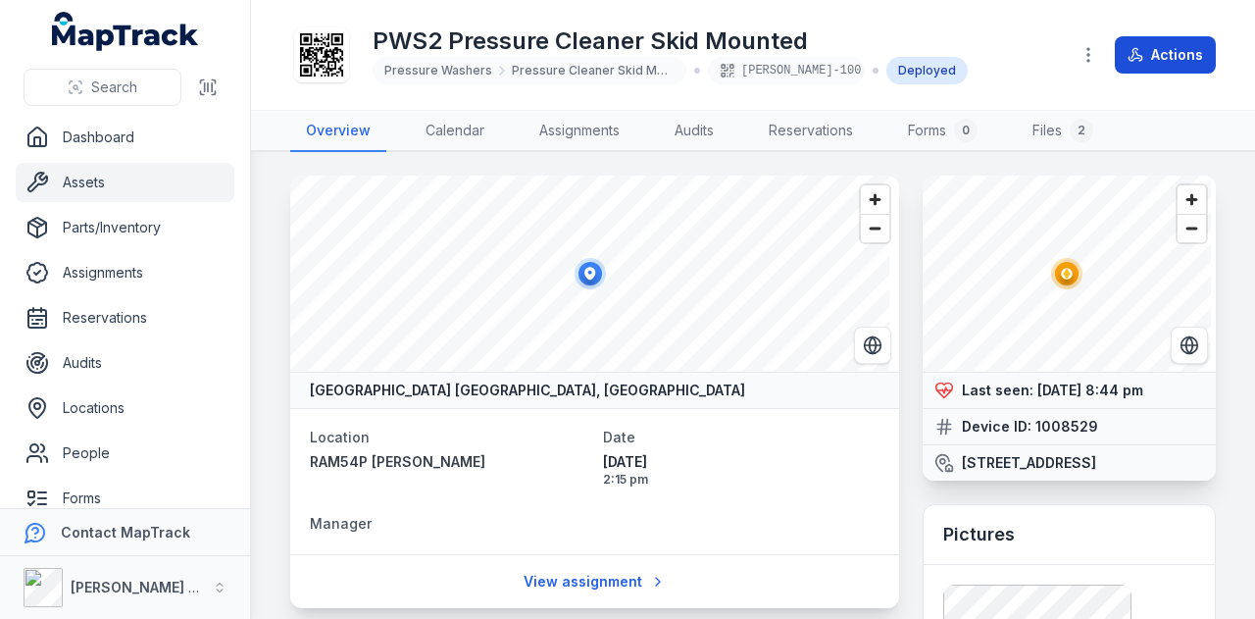
click at [1180, 58] on button "Actions" at bounding box center [1165, 54] width 101 height 37
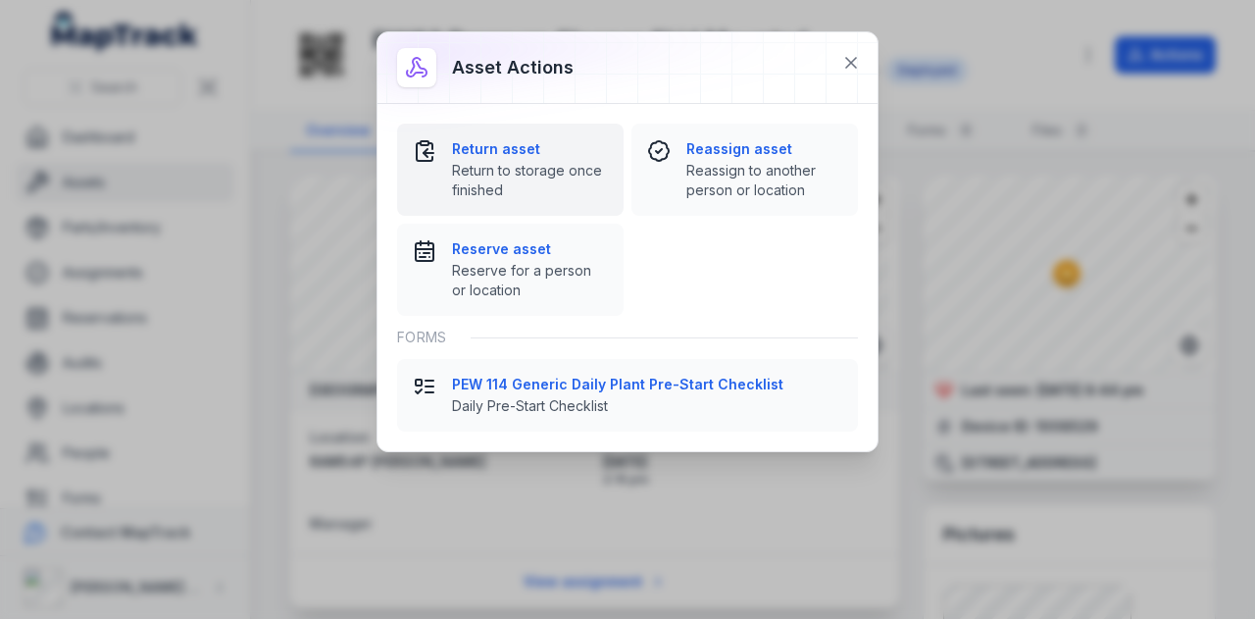
click at [487, 144] on strong "Return asset" at bounding box center [530, 149] width 156 height 20
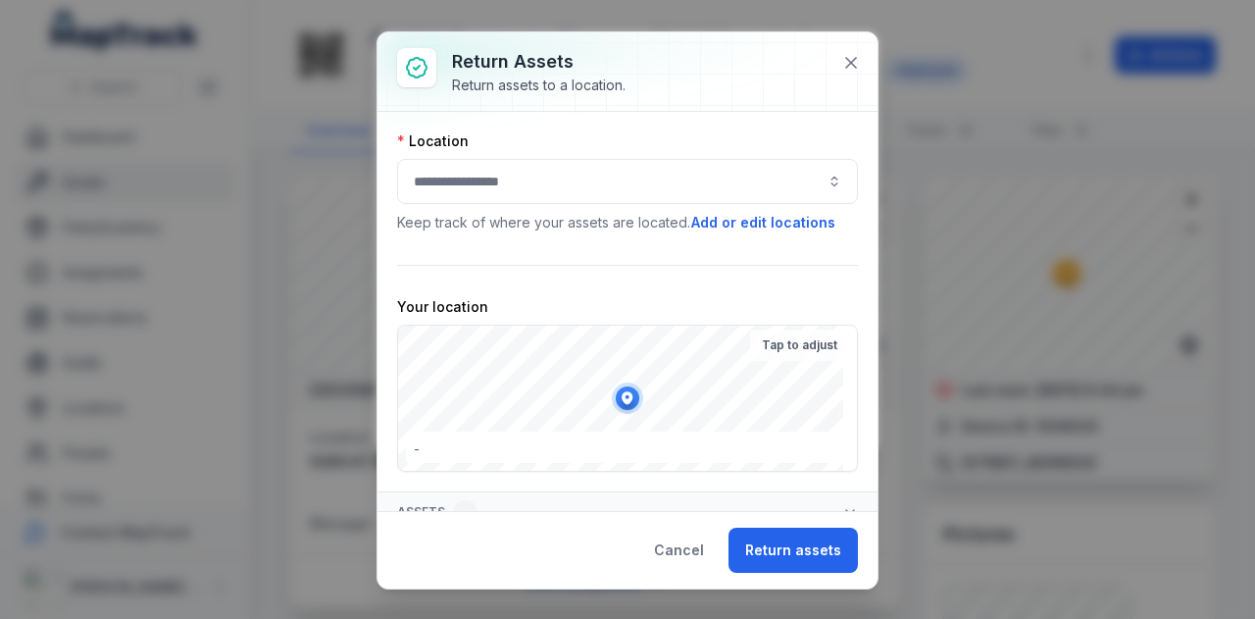
click at [640, 171] on button "button" at bounding box center [627, 181] width 461 height 45
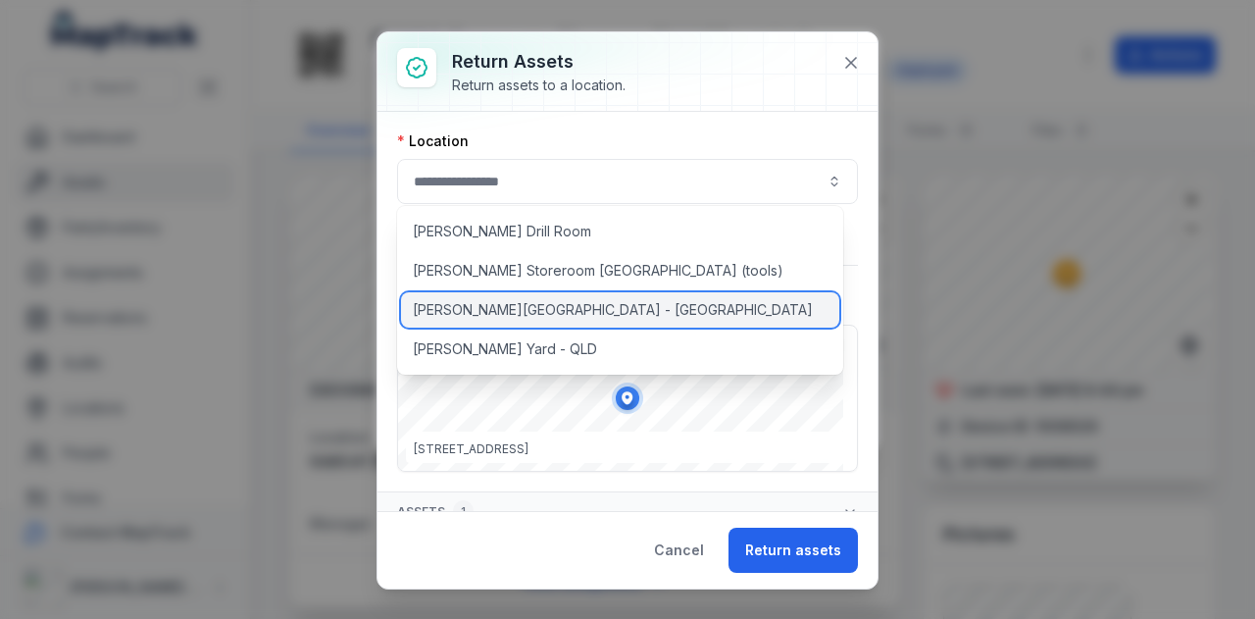
click at [618, 307] on div "[PERSON_NAME][GEOGRAPHIC_DATA] - [GEOGRAPHIC_DATA]" at bounding box center [620, 309] width 438 height 35
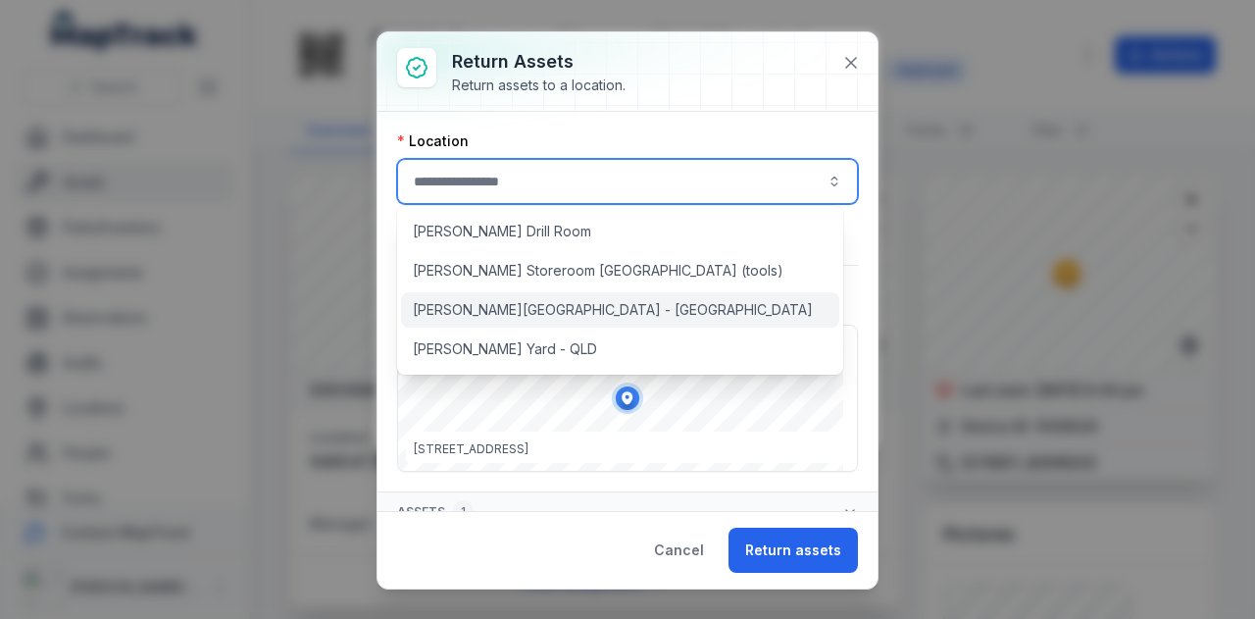
type input "**********"
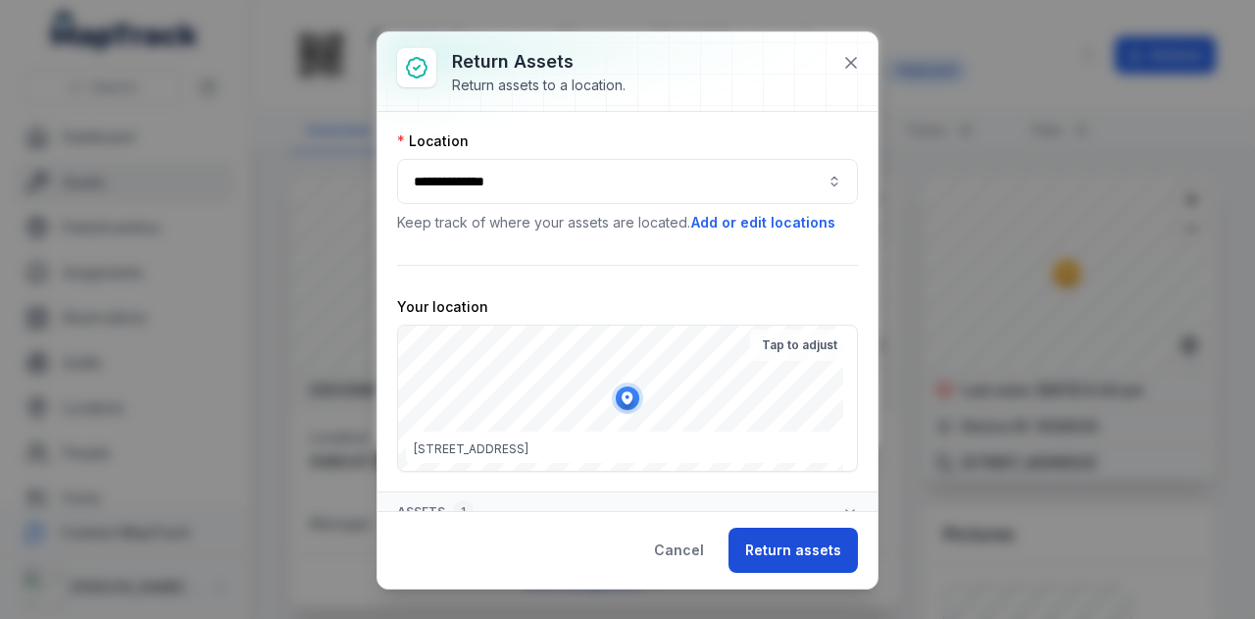
click at [798, 554] on button "Return assets" at bounding box center [792, 549] width 129 height 45
